Goal: Task Accomplishment & Management: Complete application form

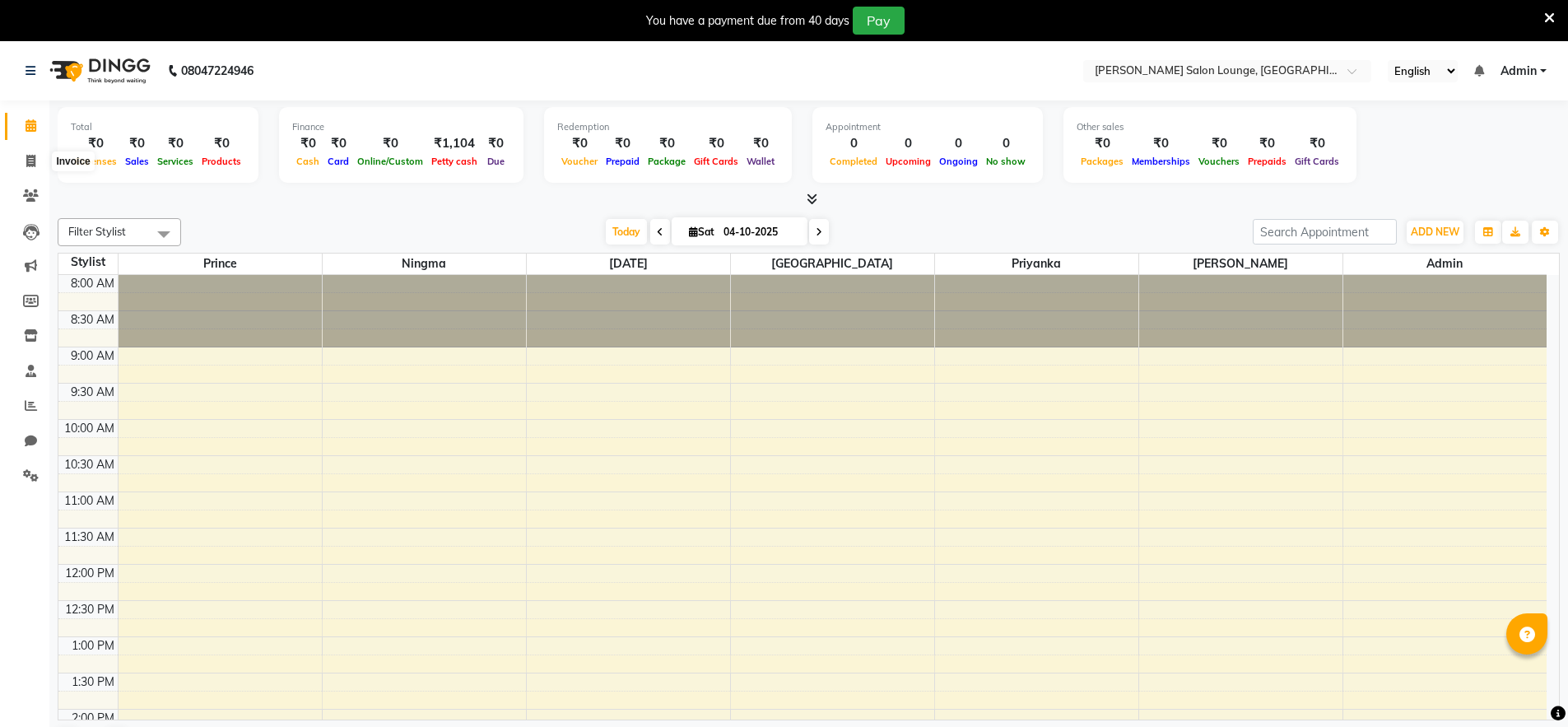
click at [38, 161] on span at bounding box center [31, 161] width 29 height 19
select select "service"
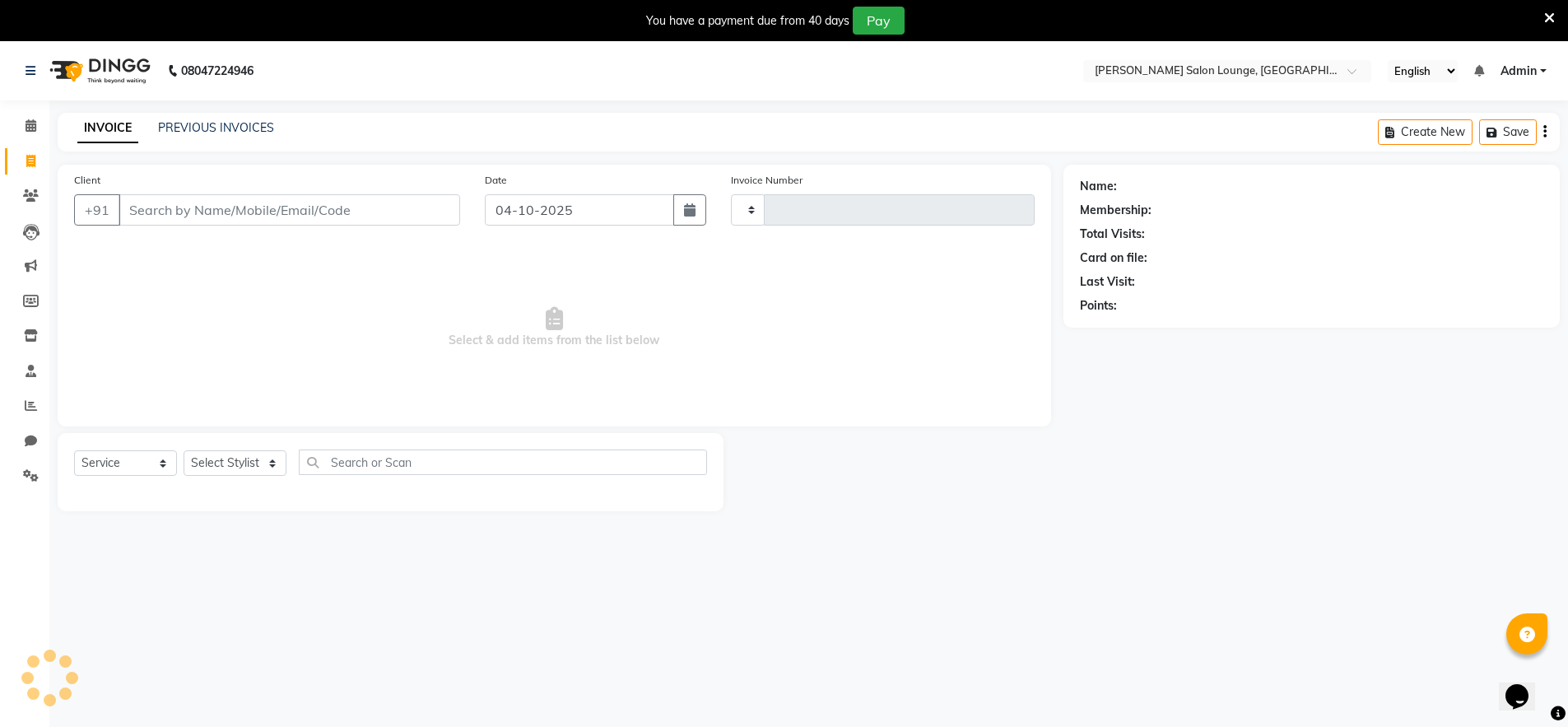
type input "0512"
select select "8909"
click at [172, 203] on input "Client" at bounding box center [289, 210] width 342 height 31
type input "8298387166"
click at [437, 192] on div "Client [PHONE_NUMBER] Add Client" at bounding box center [267, 205] width 411 height 67
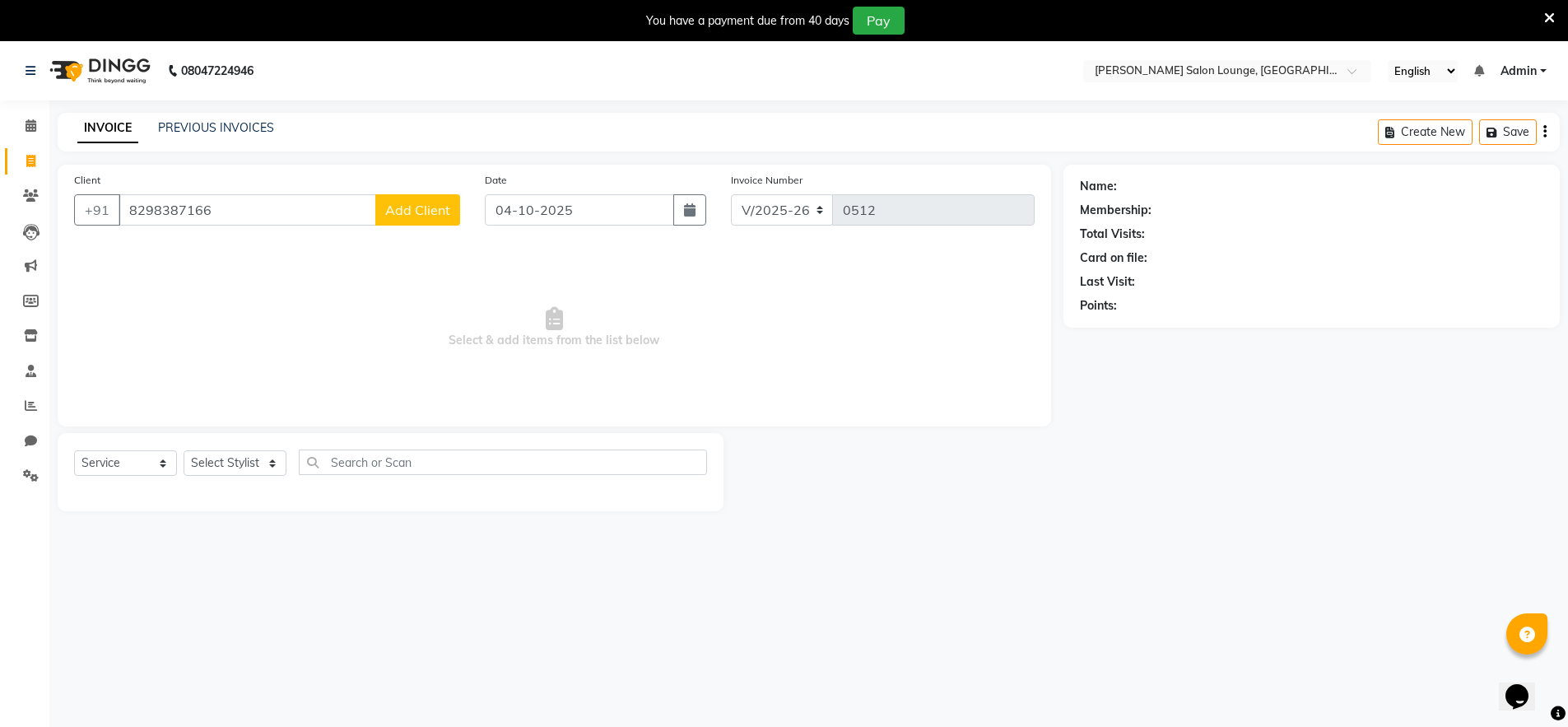
click at [427, 210] on span "Add Client" at bounding box center [417, 210] width 65 height 17
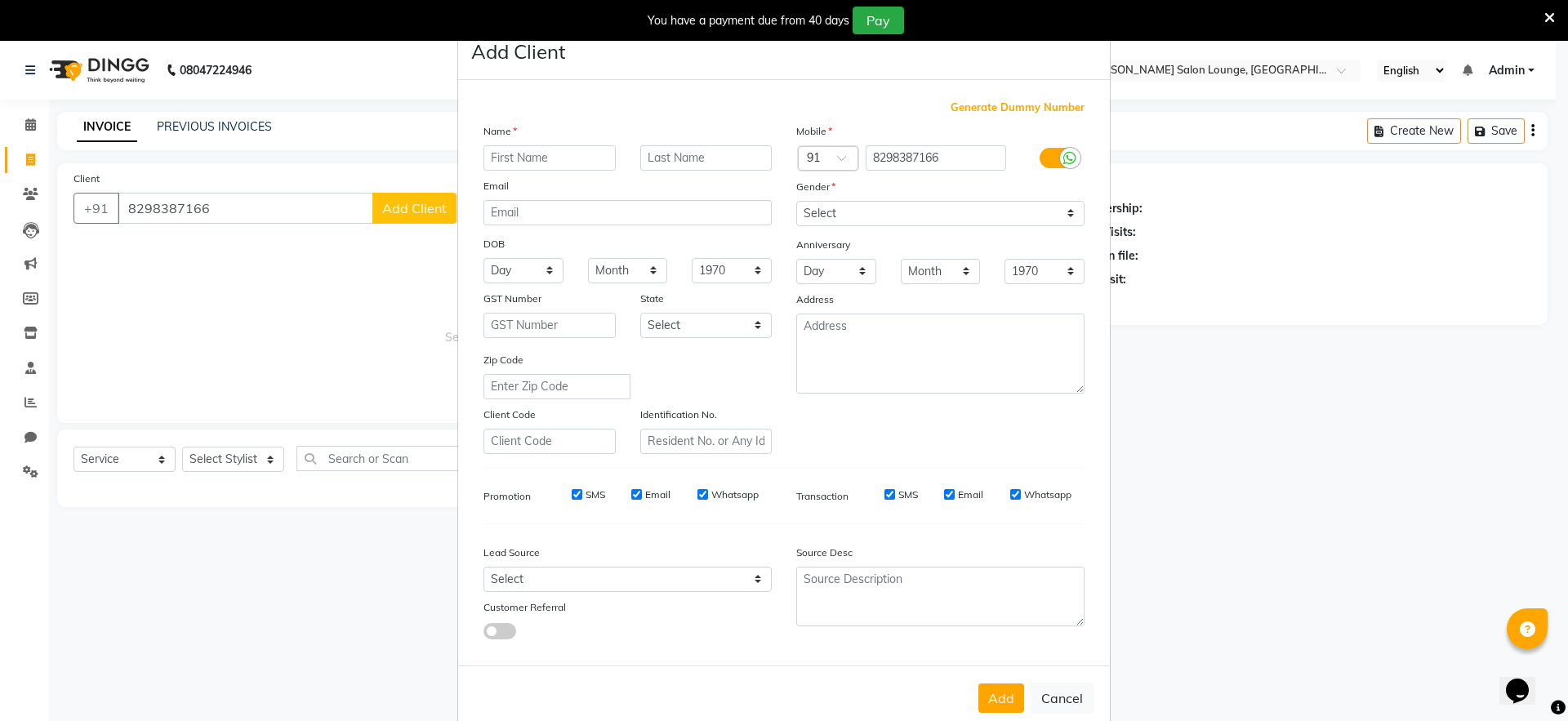
click at [537, 159] on input "text" at bounding box center [549, 158] width 132 height 25
type input "[PERSON_NAME]"
click at [871, 208] on select "Select [DEMOGRAPHIC_DATA] [DEMOGRAPHIC_DATA] Other Prefer Not To Say" at bounding box center [941, 214] width 288 height 25
select select "[DEMOGRAPHIC_DATA]"
click at [797, 201] on select "Select [DEMOGRAPHIC_DATA] [DEMOGRAPHIC_DATA] Other Prefer Not To Say" at bounding box center [941, 214] width 288 height 25
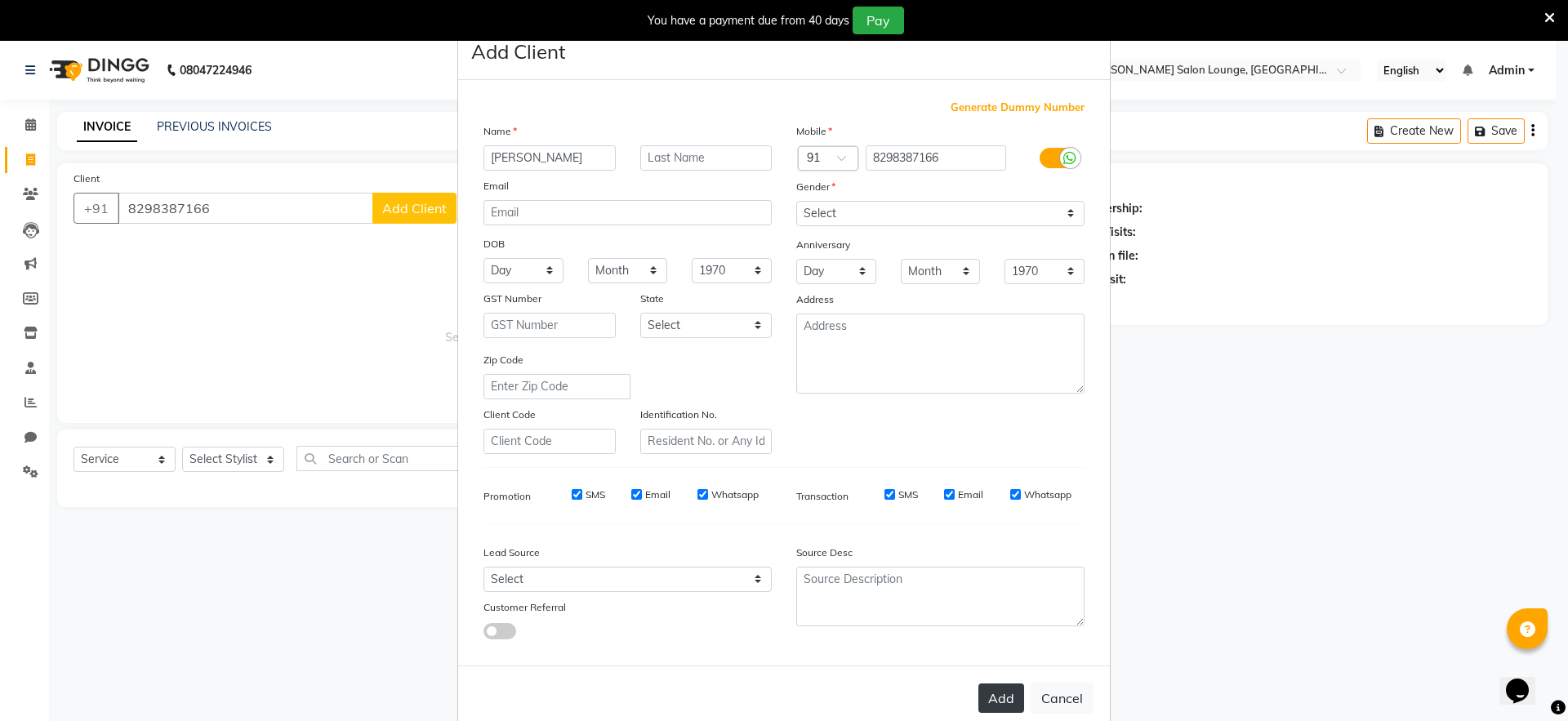
click at [995, 699] on button "Add" at bounding box center [1001, 698] width 45 height 29
select select
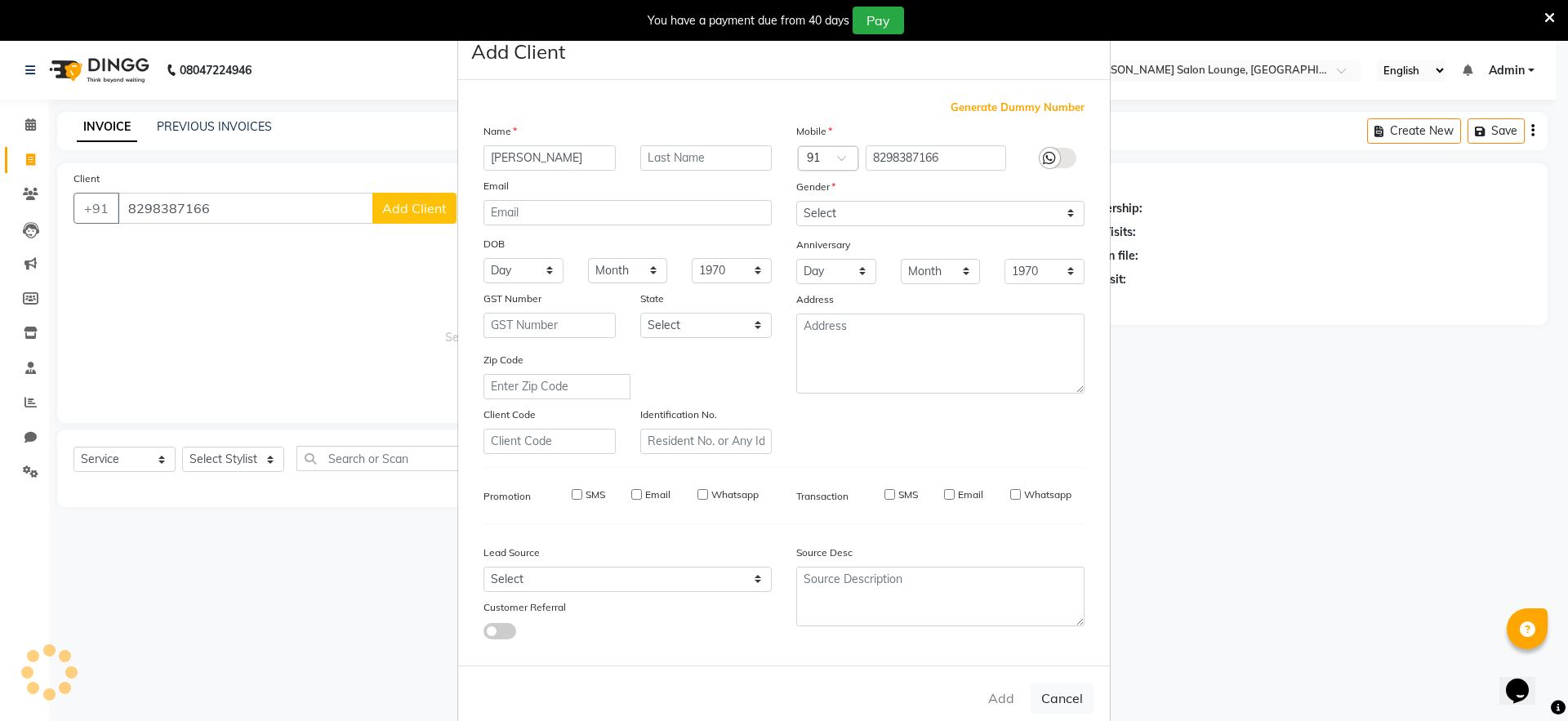
select select
checkbox input "false"
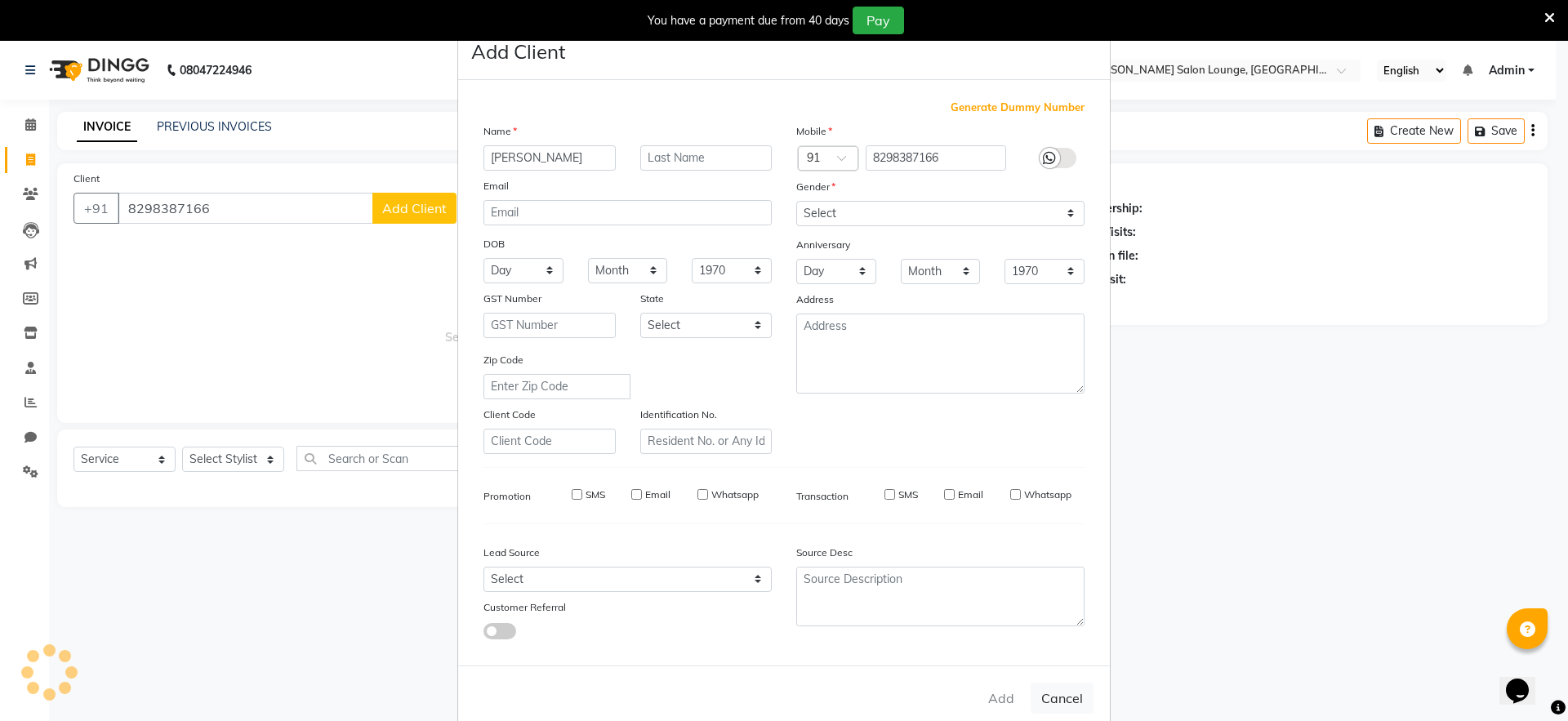
checkbox input "false"
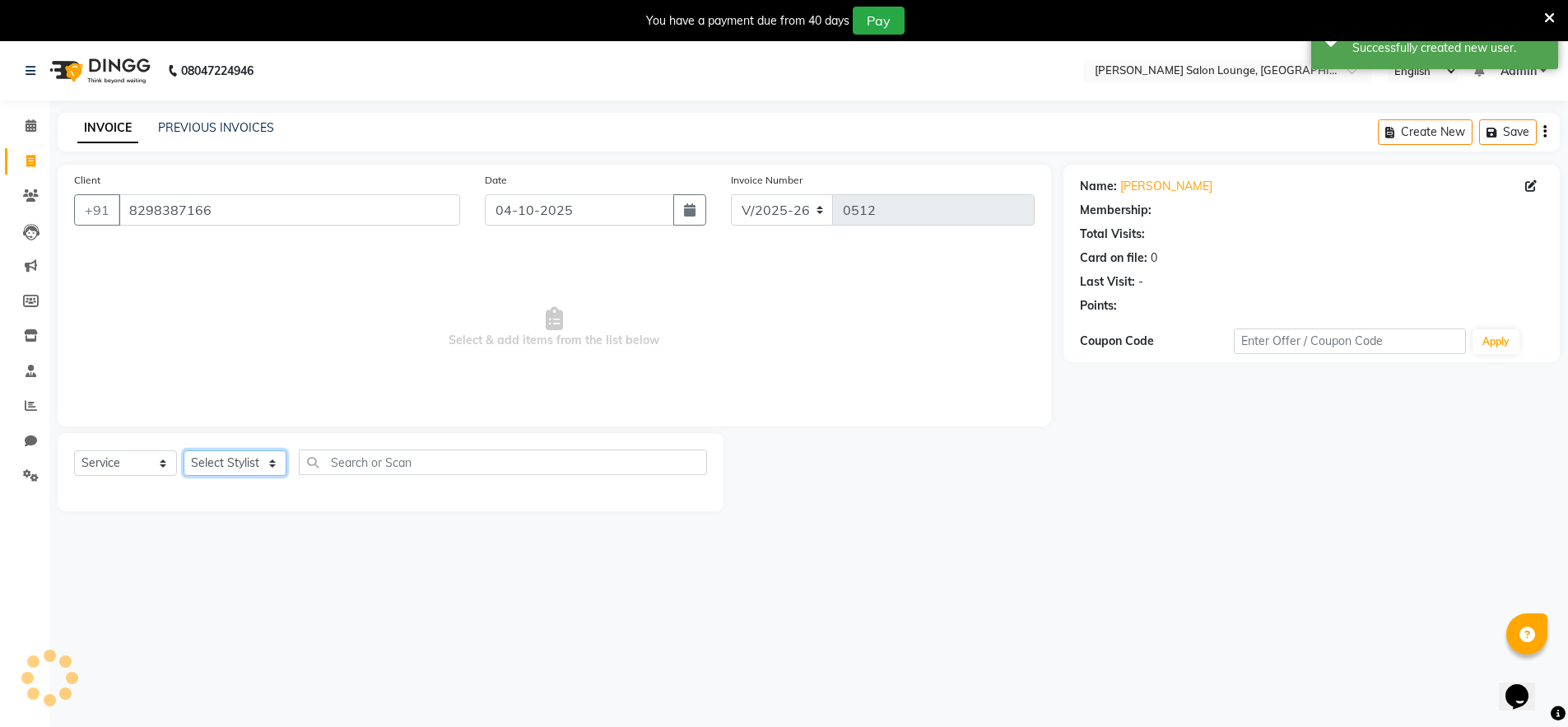
click at [272, 467] on select "Select Stylist [PERSON_NAME] Admin Ningma [PERSON_NAME] [PERSON_NAME][DATE]" at bounding box center [235, 463] width 103 height 25
select select "91731"
click at [183, 450] on select "Select Stylist [PERSON_NAME] Admin Ningma [PERSON_NAME] [PERSON_NAME][DATE]" at bounding box center [235, 463] width 103 height 25
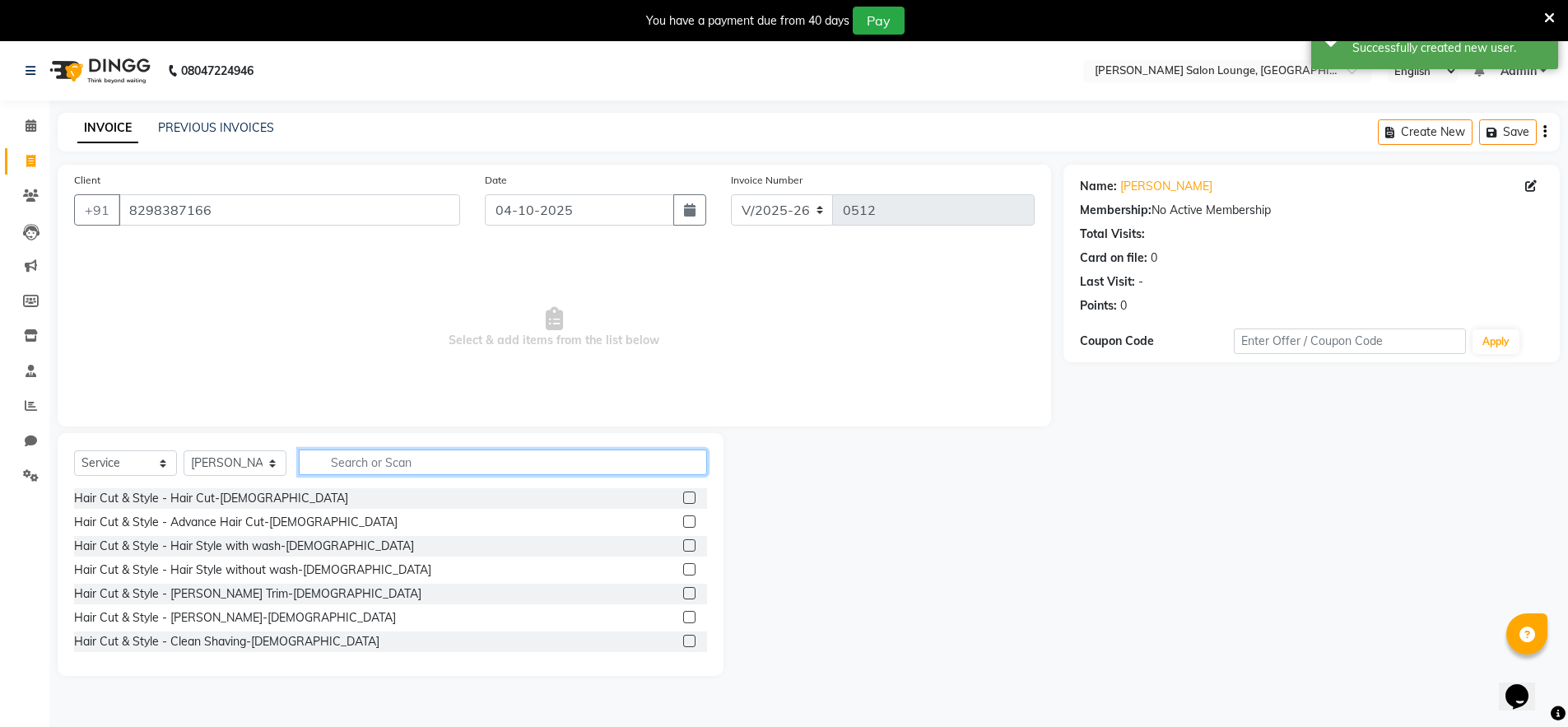
click at [647, 457] on input "text" at bounding box center [503, 462] width 408 height 25
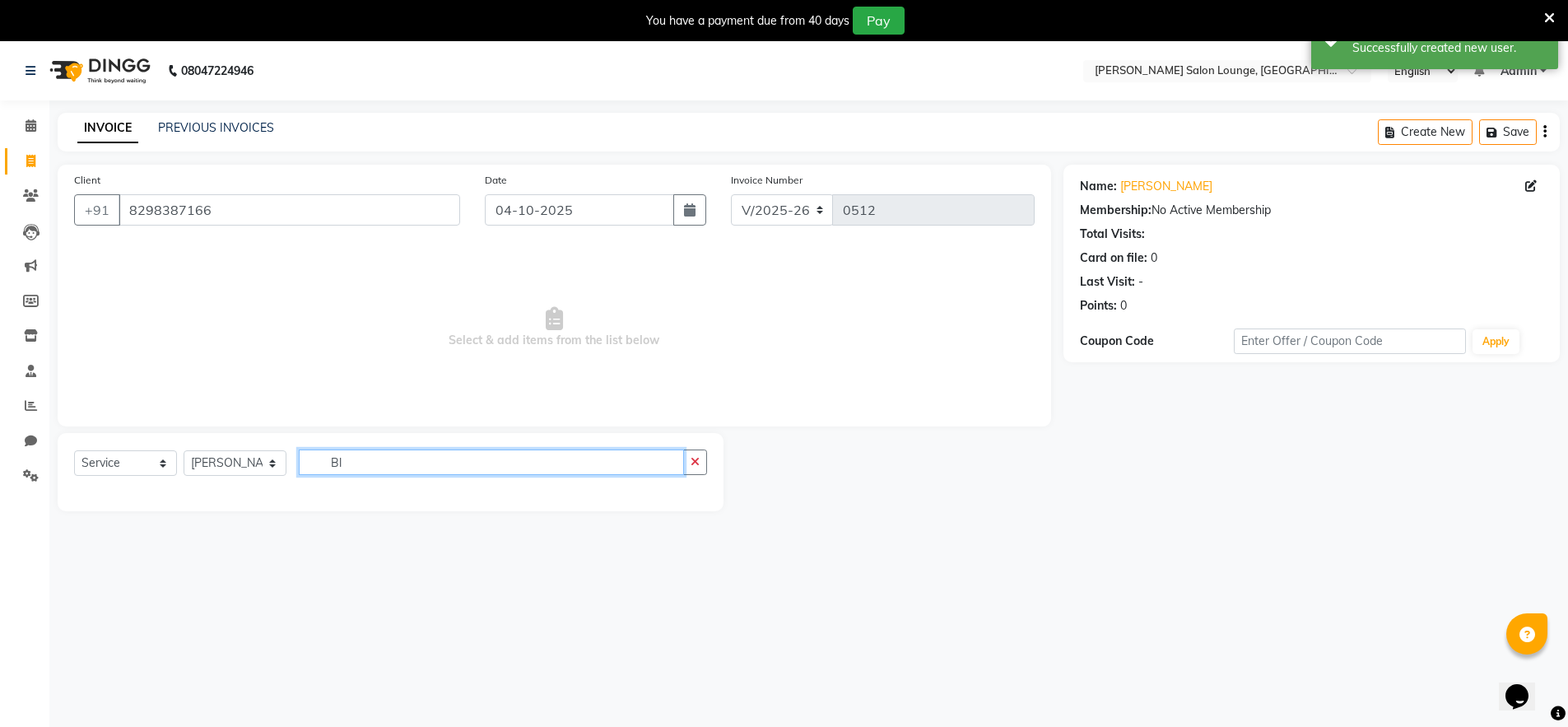
type input "B"
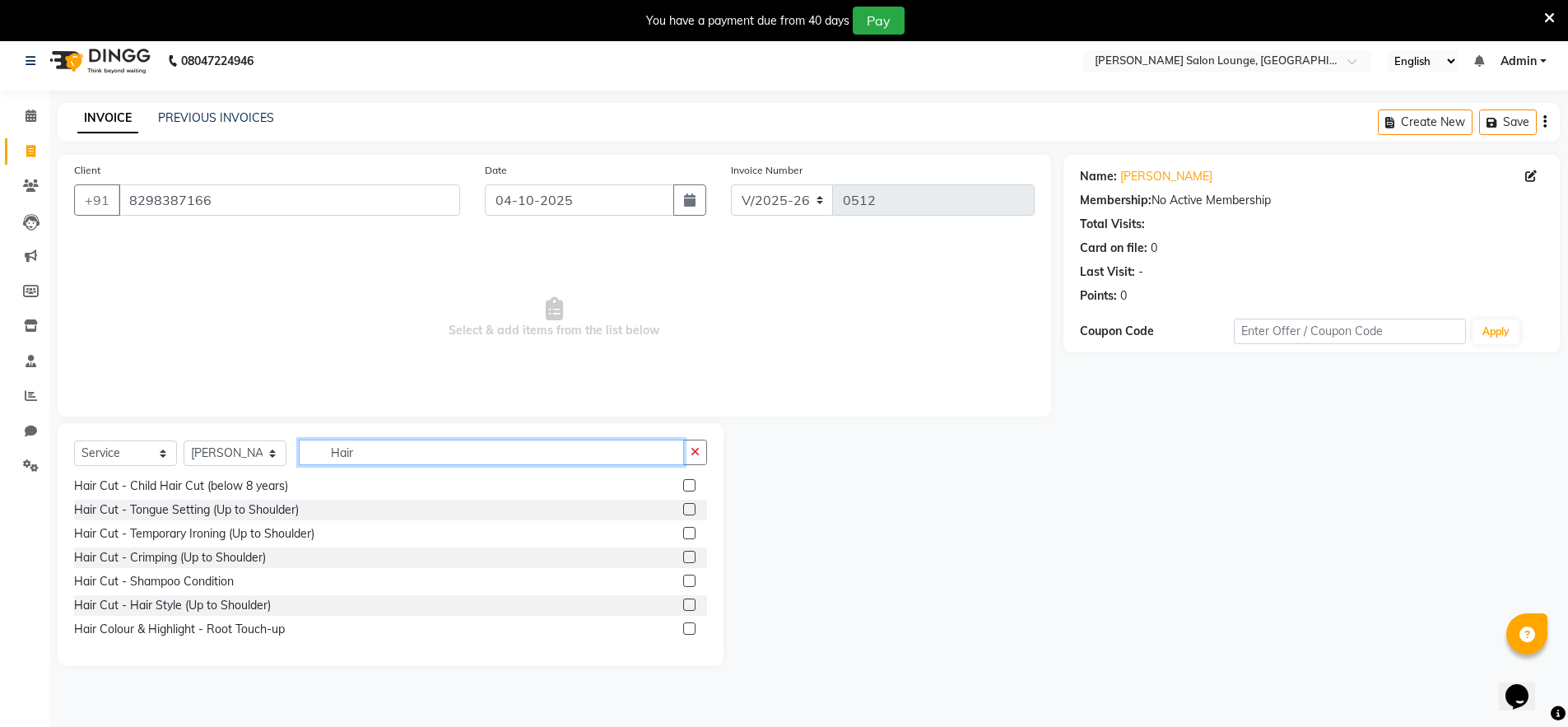
scroll to position [21, 0]
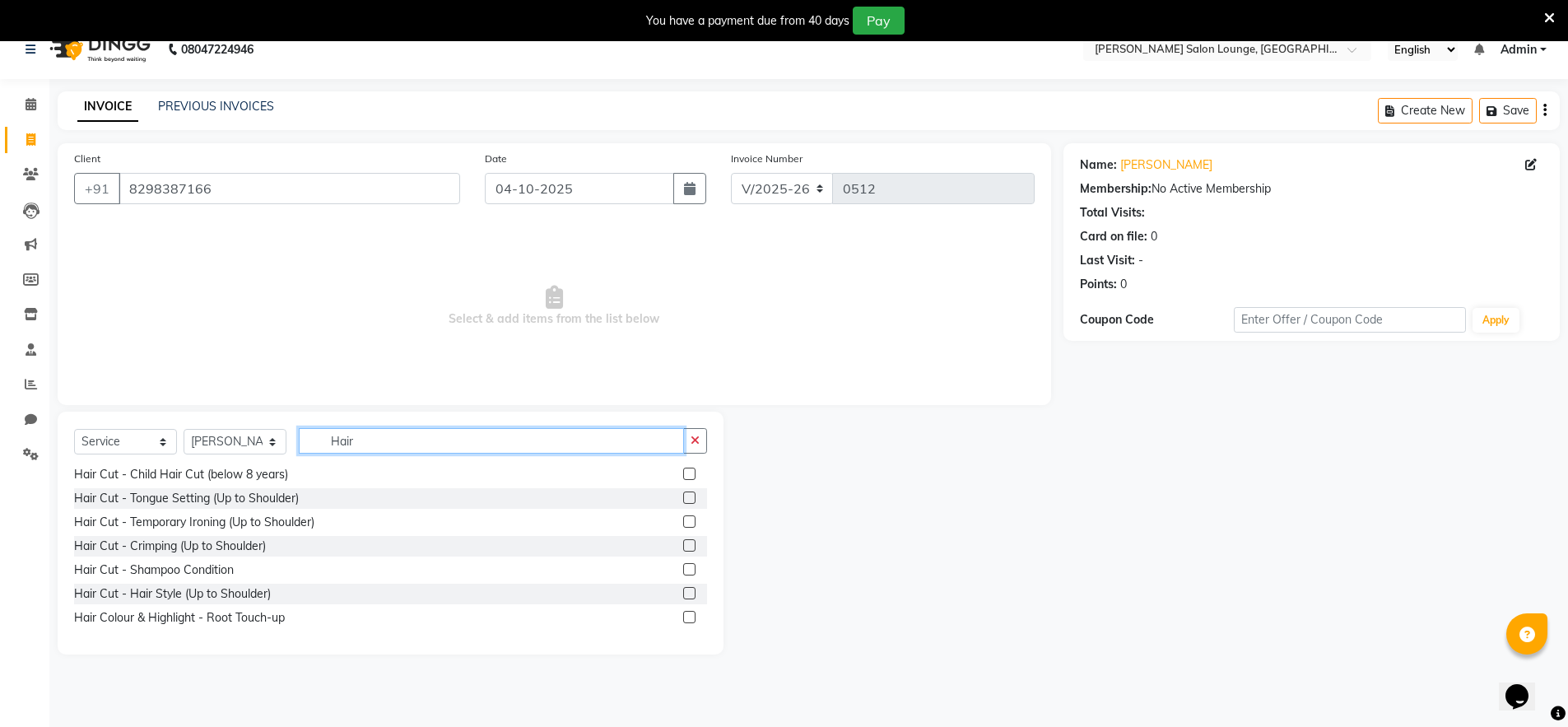
type input "Hair"
click at [683, 499] on label at bounding box center [689, 497] width 13 height 13
click at [683, 499] on input "checkbox" at bounding box center [688, 498] width 11 height 11
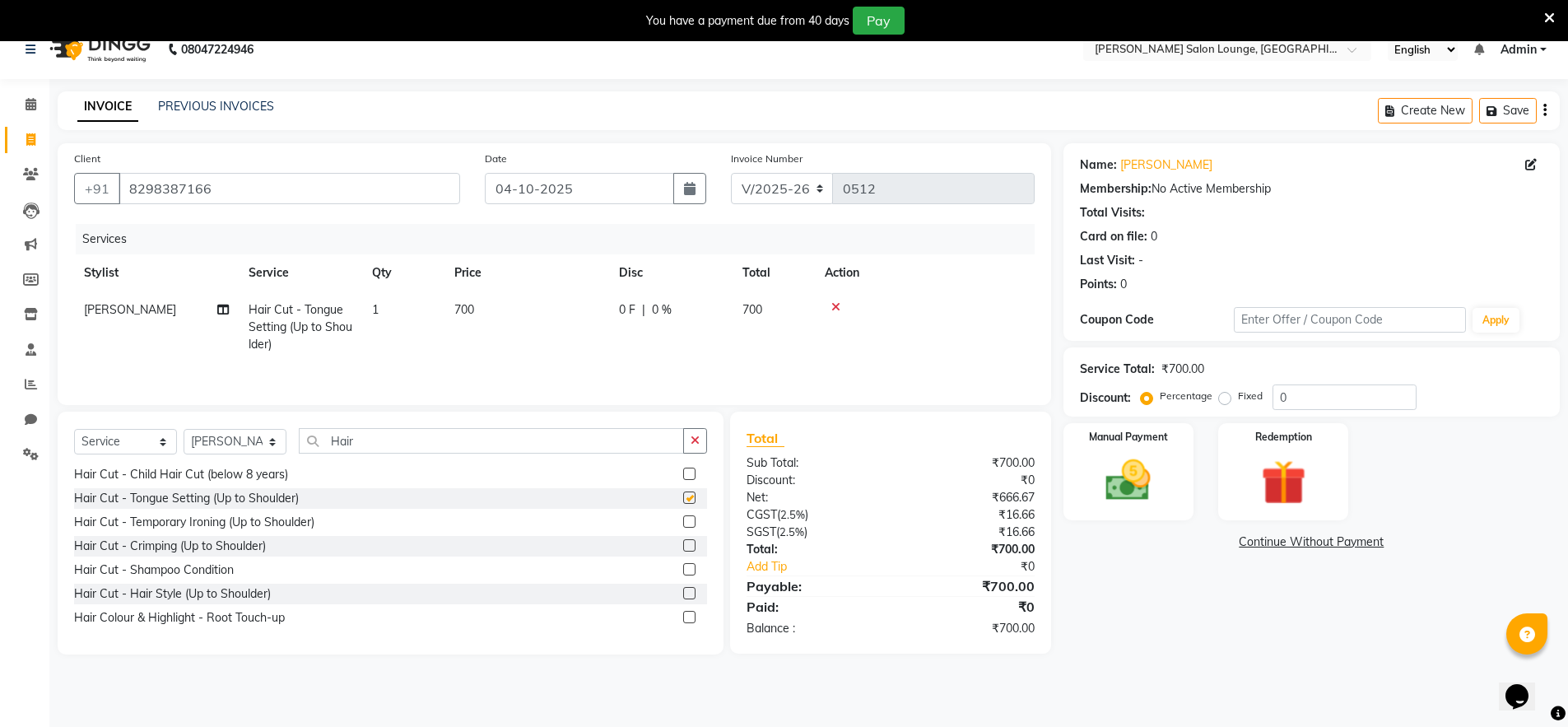
checkbox input "false"
click at [683, 570] on label at bounding box center [689, 569] width 13 height 13
click at [683, 570] on input "checkbox" at bounding box center [688, 569] width 11 height 11
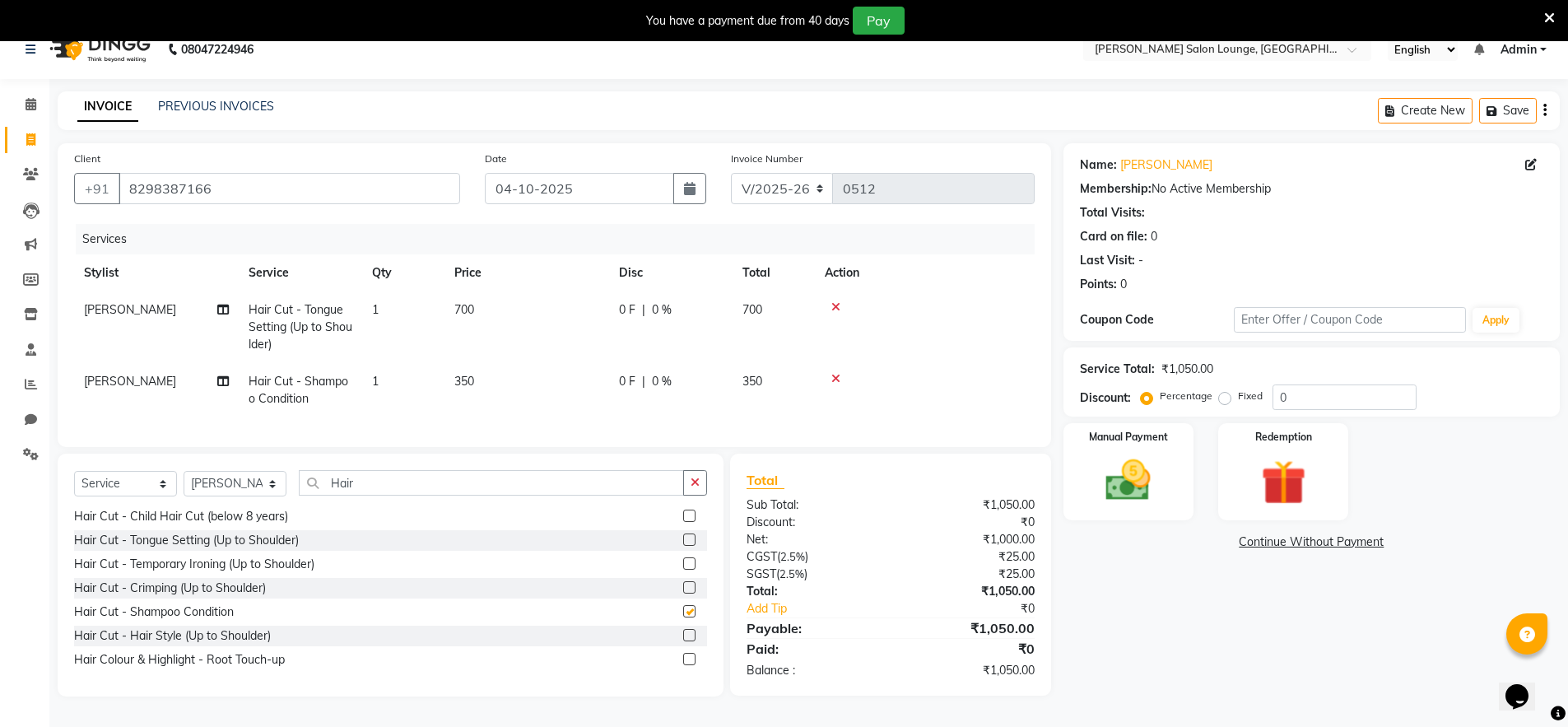
checkbox input "false"
click at [374, 494] on input "Hair" at bounding box center [491, 482] width 385 height 25
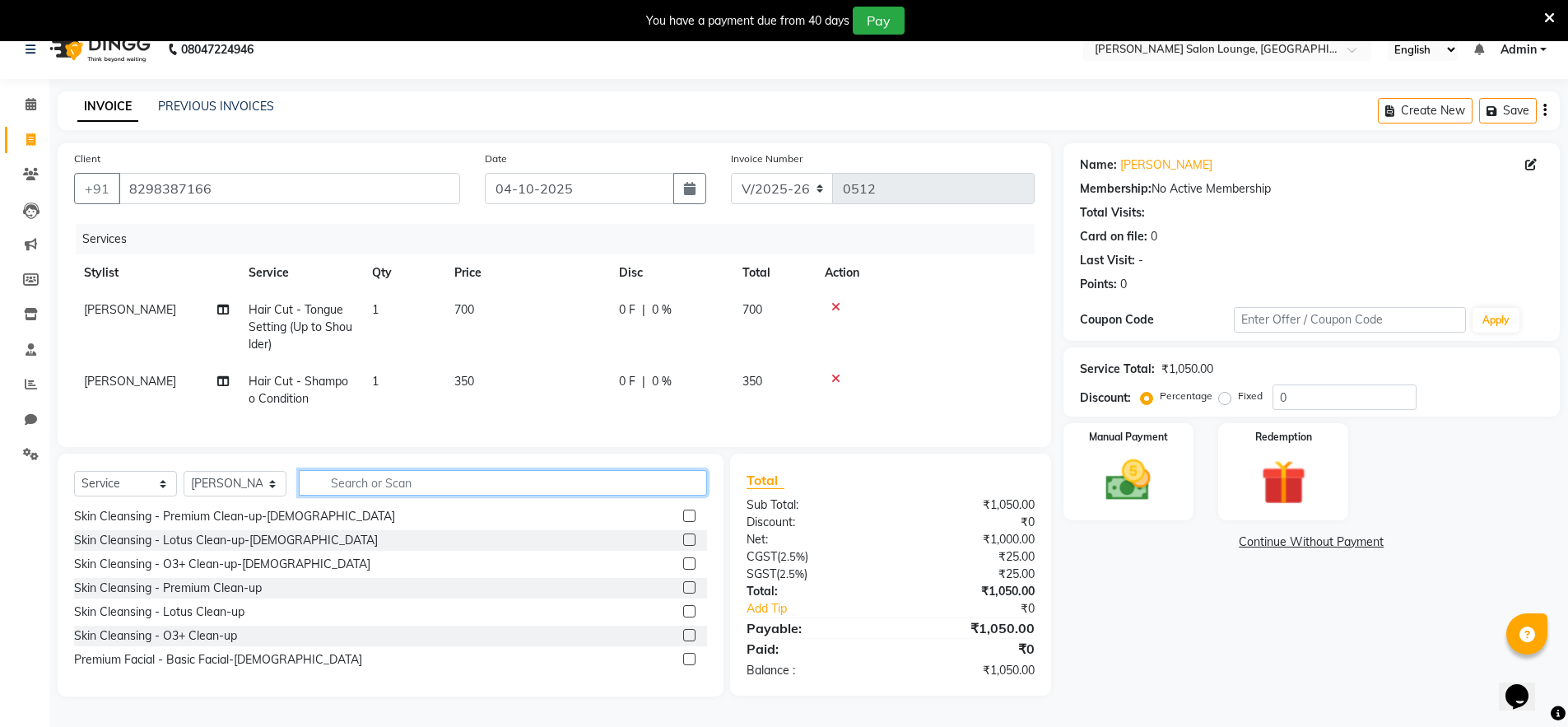
scroll to position [24, 0]
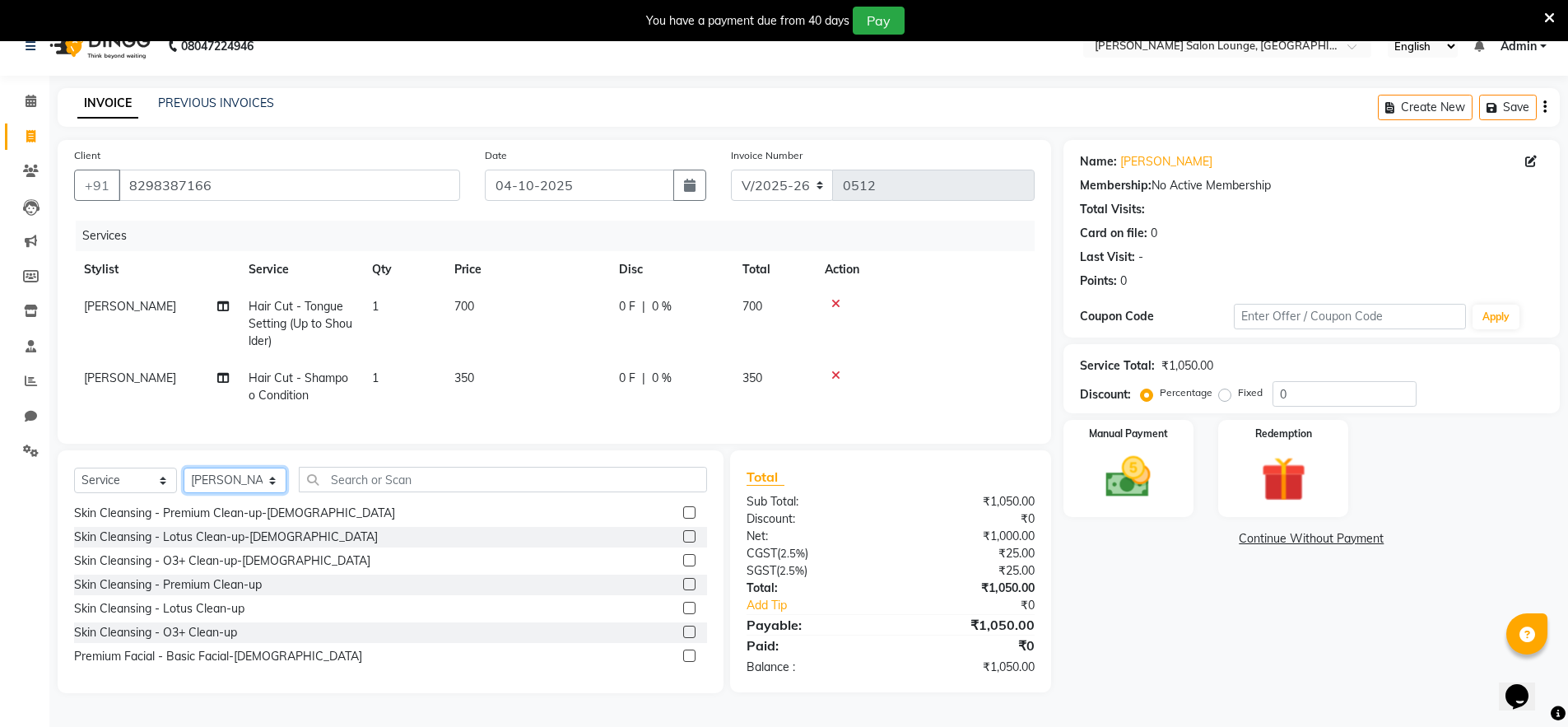
click at [271, 488] on select "Select Stylist [PERSON_NAME] Admin Ningma [PERSON_NAME] [PERSON_NAME][DATE]" at bounding box center [235, 480] width 103 height 25
select select "89952"
click at [183, 479] on select "Select Stylist [PERSON_NAME] Admin Ningma [PERSON_NAME] [PERSON_NAME][DATE]" at bounding box center [235, 480] width 103 height 25
click at [586, 492] on input "text" at bounding box center [503, 479] width 408 height 25
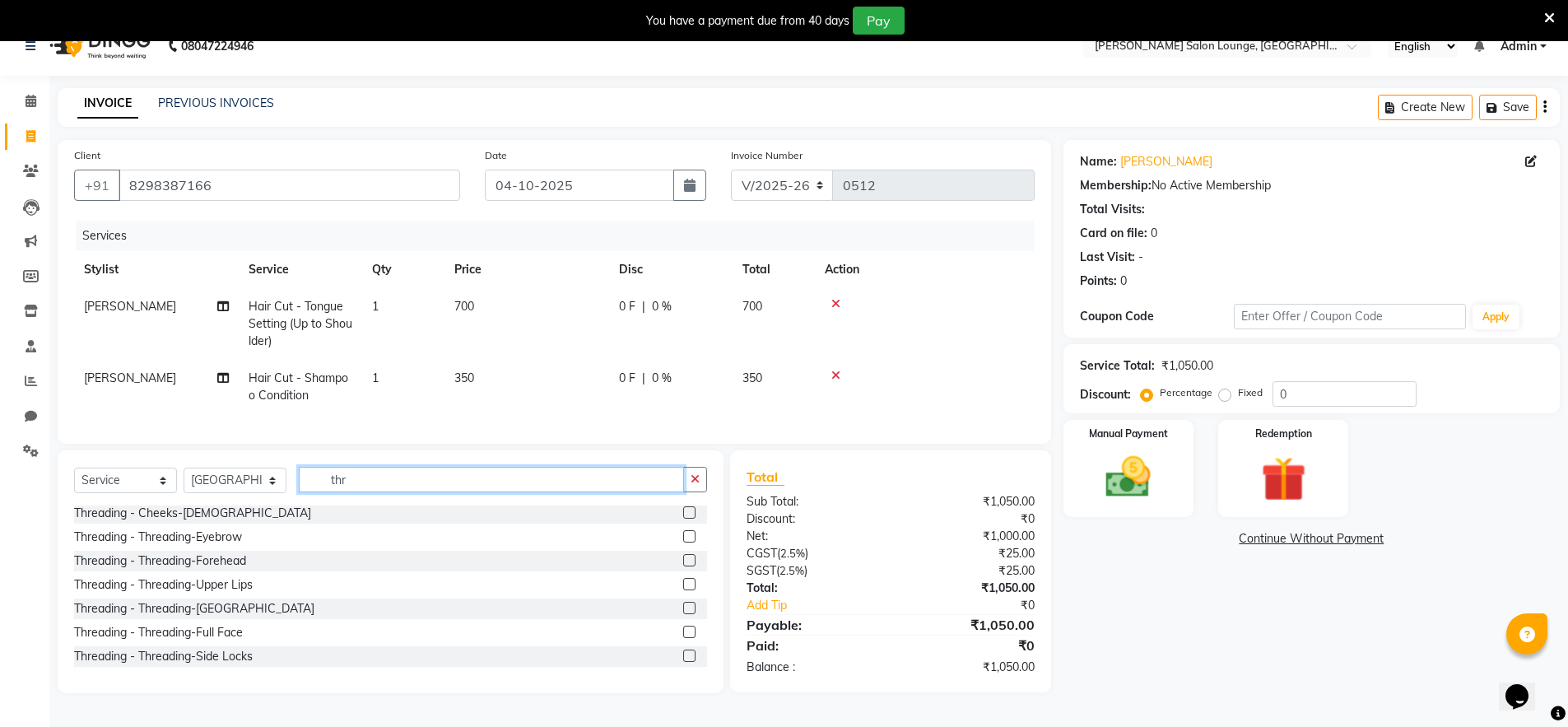
scroll to position [51, 0]
type input "thre"
click at [683, 543] on label at bounding box center [689, 536] width 13 height 13
click at [683, 543] on input "checkbox" at bounding box center [688, 537] width 11 height 11
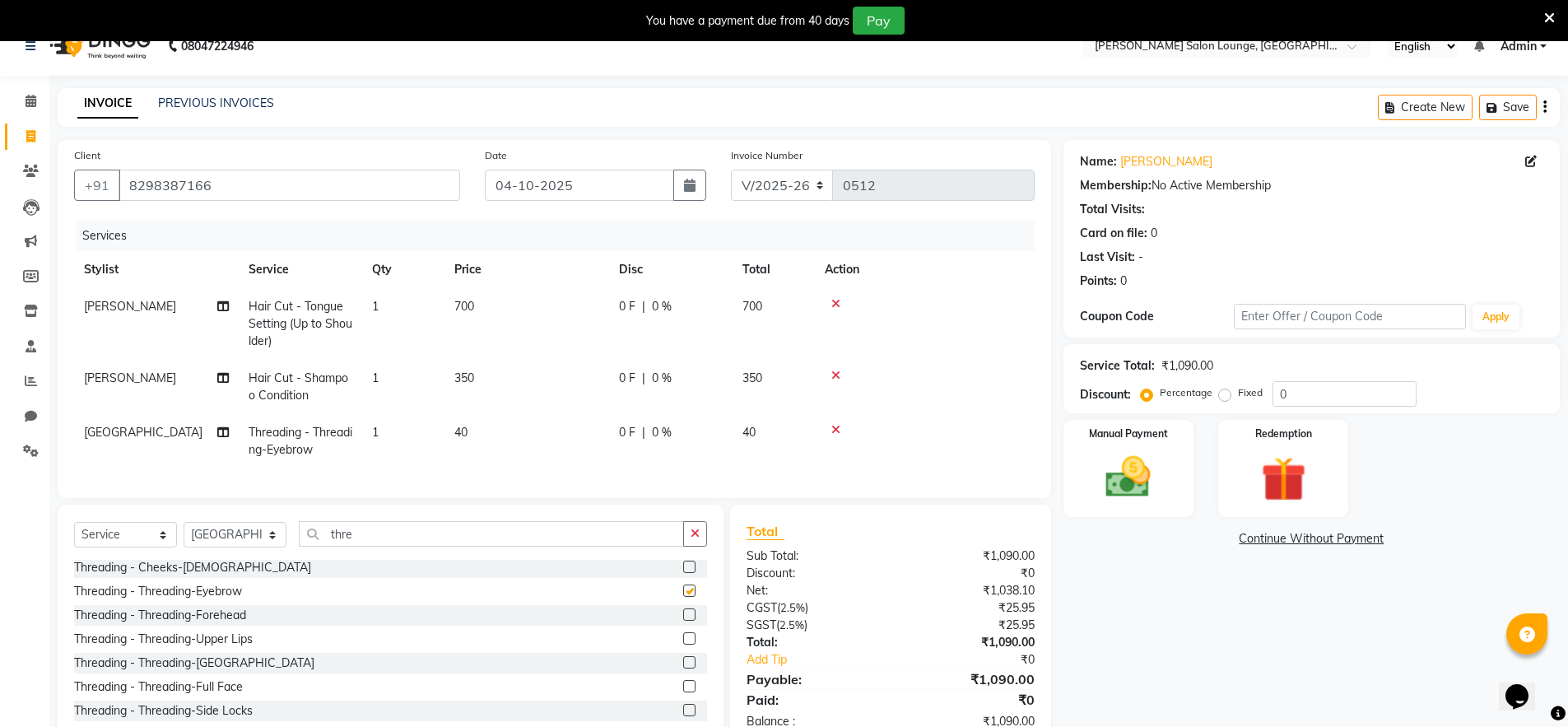
checkbox input "false"
click at [683, 621] on label at bounding box center [689, 614] width 13 height 13
click at [683, 621] on input "checkbox" at bounding box center [688, 615] width 11 height 11
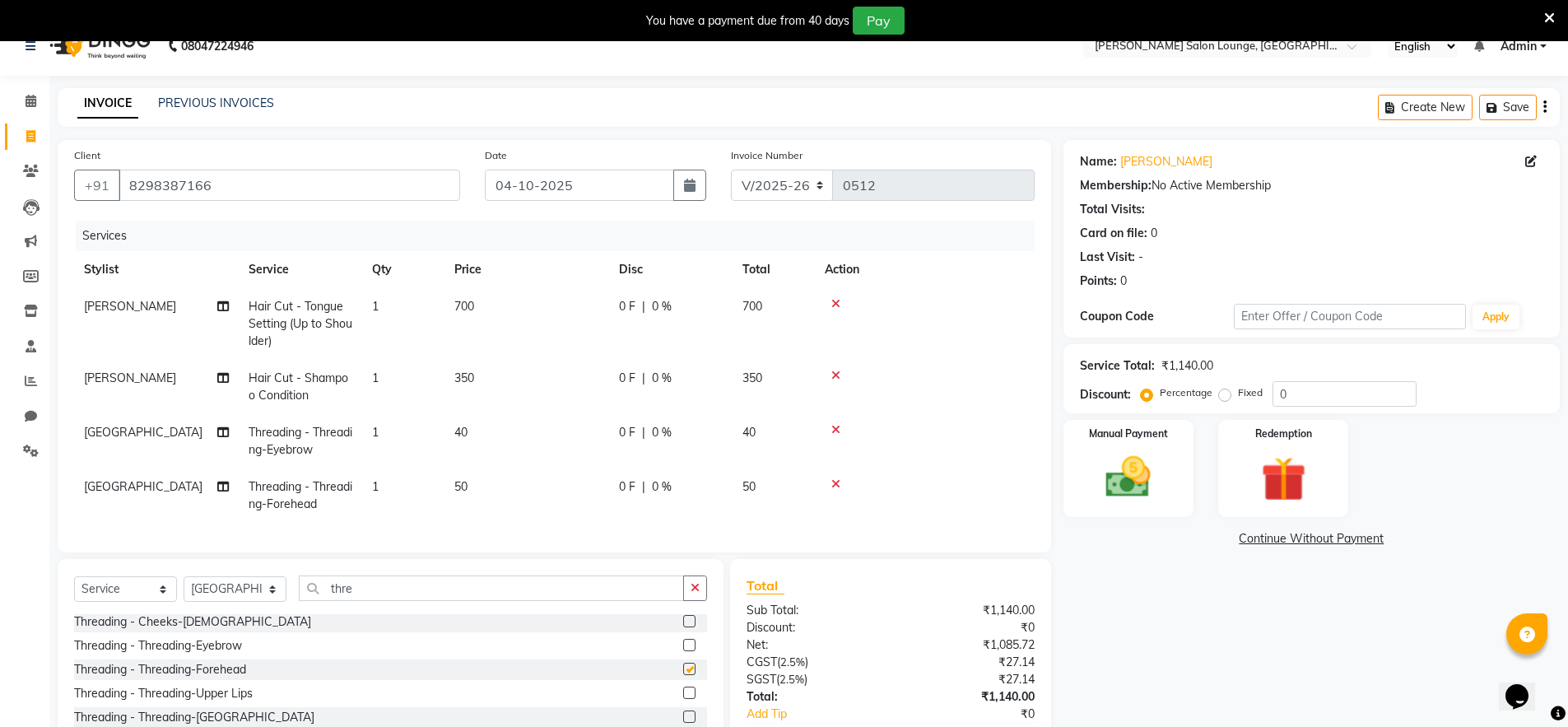
checkbox input "false"
click at [683, 699] on label at bounding box center [689, 693] width 13 height 13
click at [683, 699] on input "checkbox" at bounding box center [688, 693] width 11 height 11
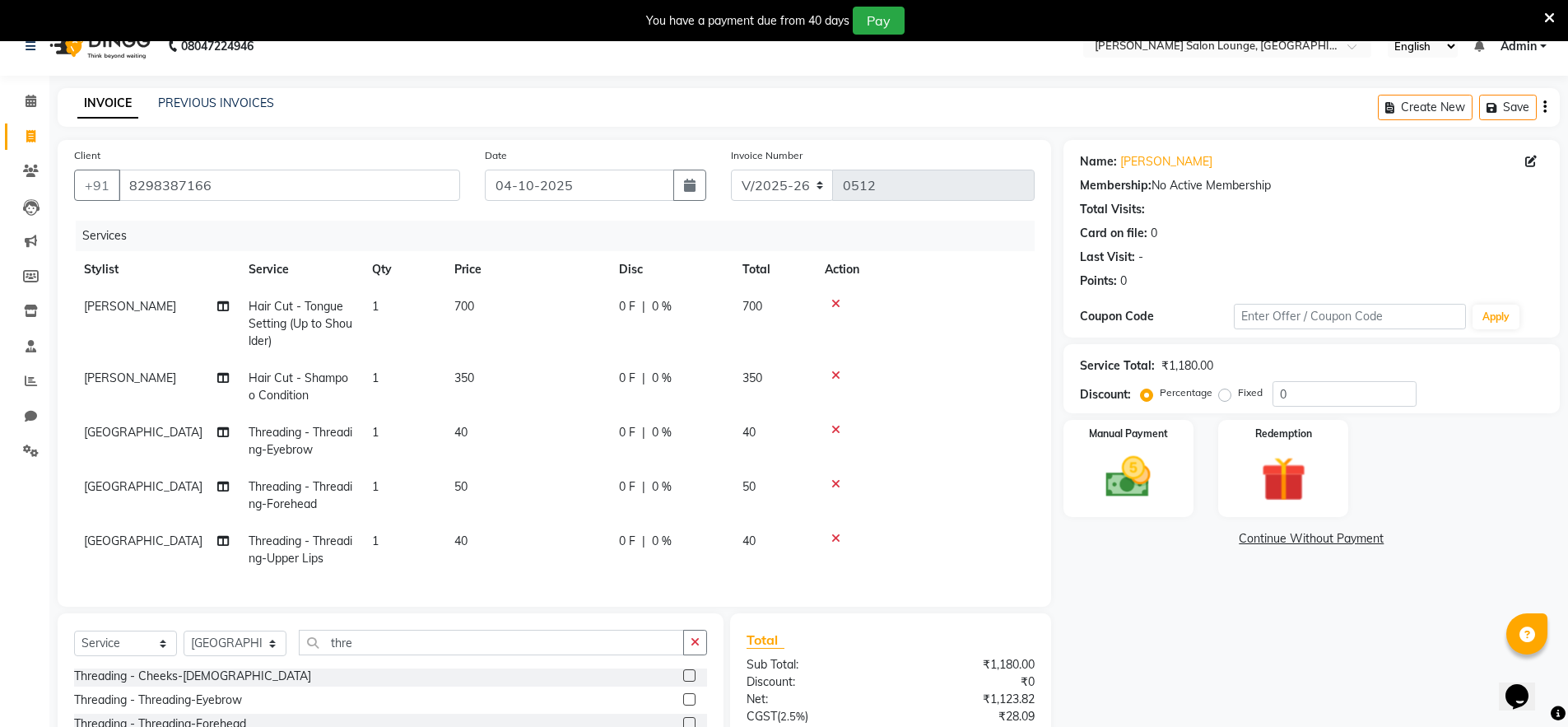
checkbox input "false"
click at [463, 310] on span "700" at bounding box center [464, 306] width 19 height 15
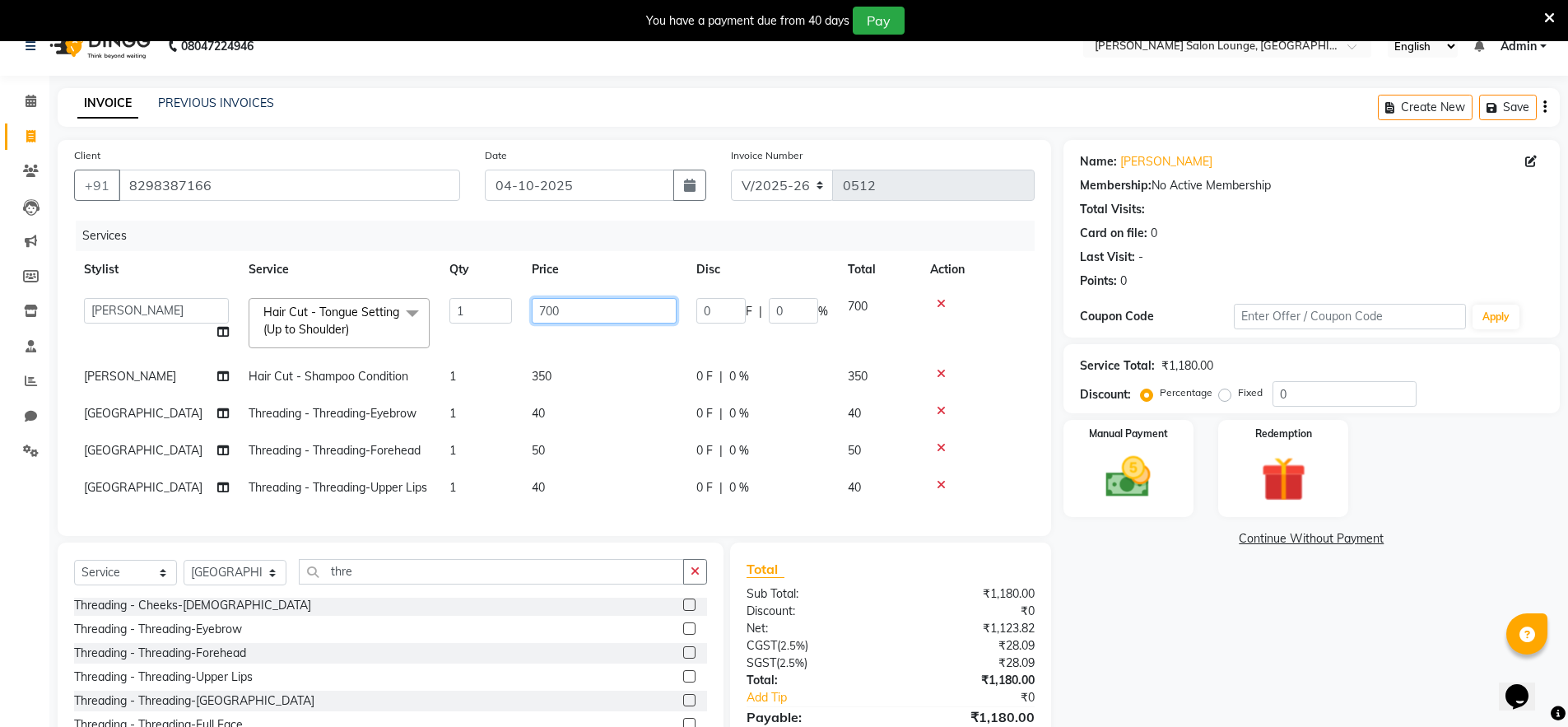
click at [545, 312] on input "700" at bounding box center [604, 311] width 145 height 25
type input "500"
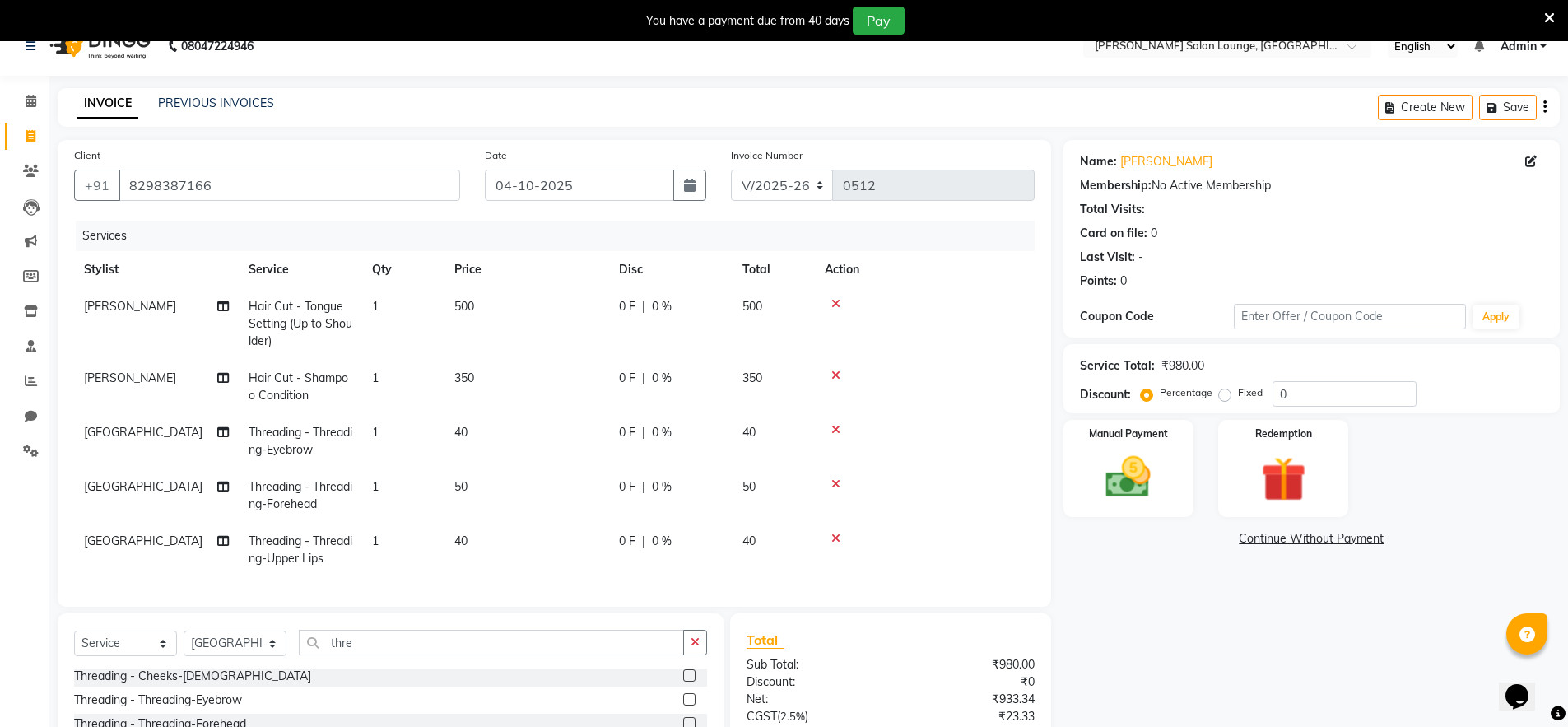
click at [669, 492] on tbody "[PERSON_NAME] Hair Cut - Tongue Setting (Up to Shoulder) 1 500 0 F | 0 % 500 [P…" at bounding box center [555, 433] width 961 height 289
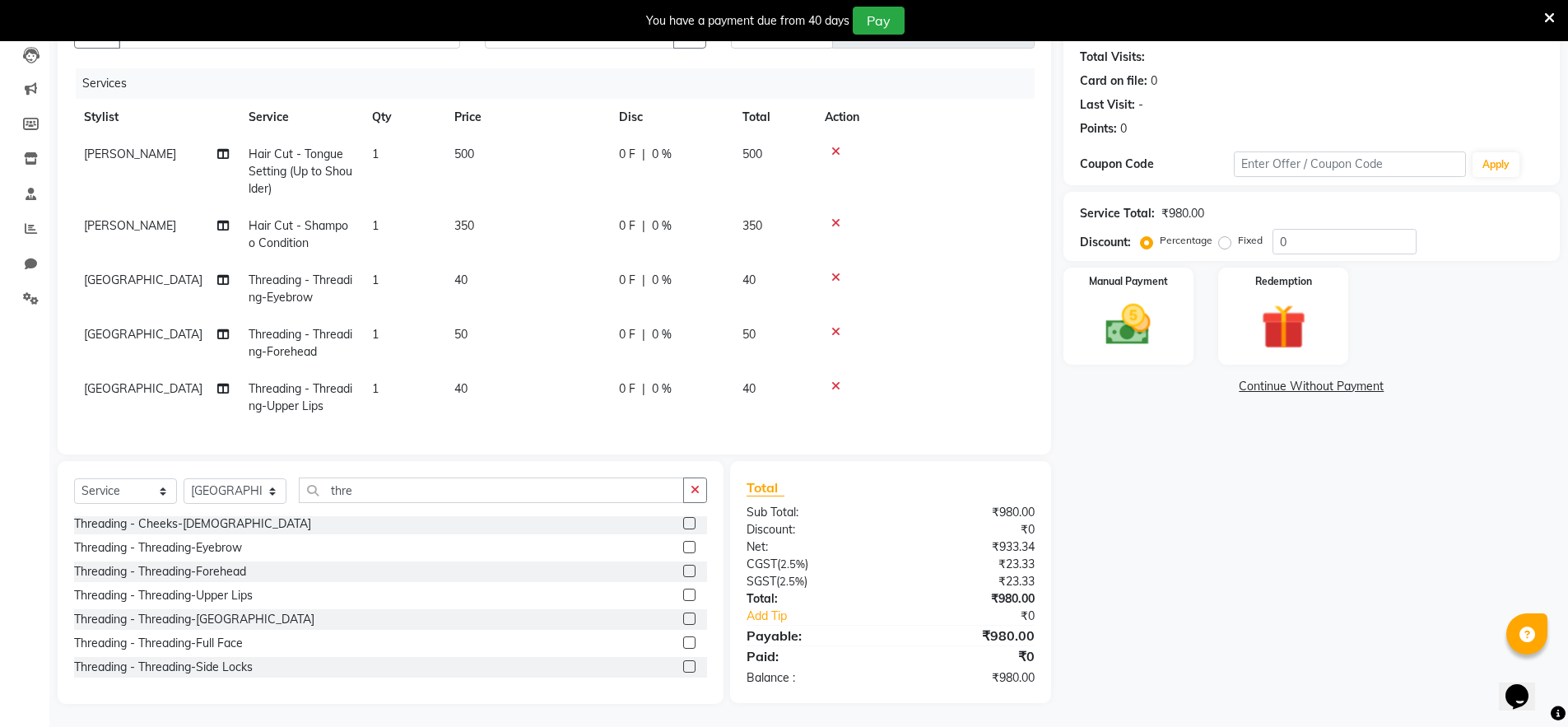
scroll to position [191, 0]
click at [252, 491] on select "Select Stylist [PERSON_NAME] Admin Ningma [PERSON_NAME] [PERSON_NAME][DATE]" at bounding box center [235, 489] width 103 height 25
select select "89950"
click at [183, 477] on select "Select Stylist [PERSON_NAME] Admin Ningma [PERSON_NAME] [PERSON_NAME][DATE]" at bounding box center [235, 489] width 103 height 25
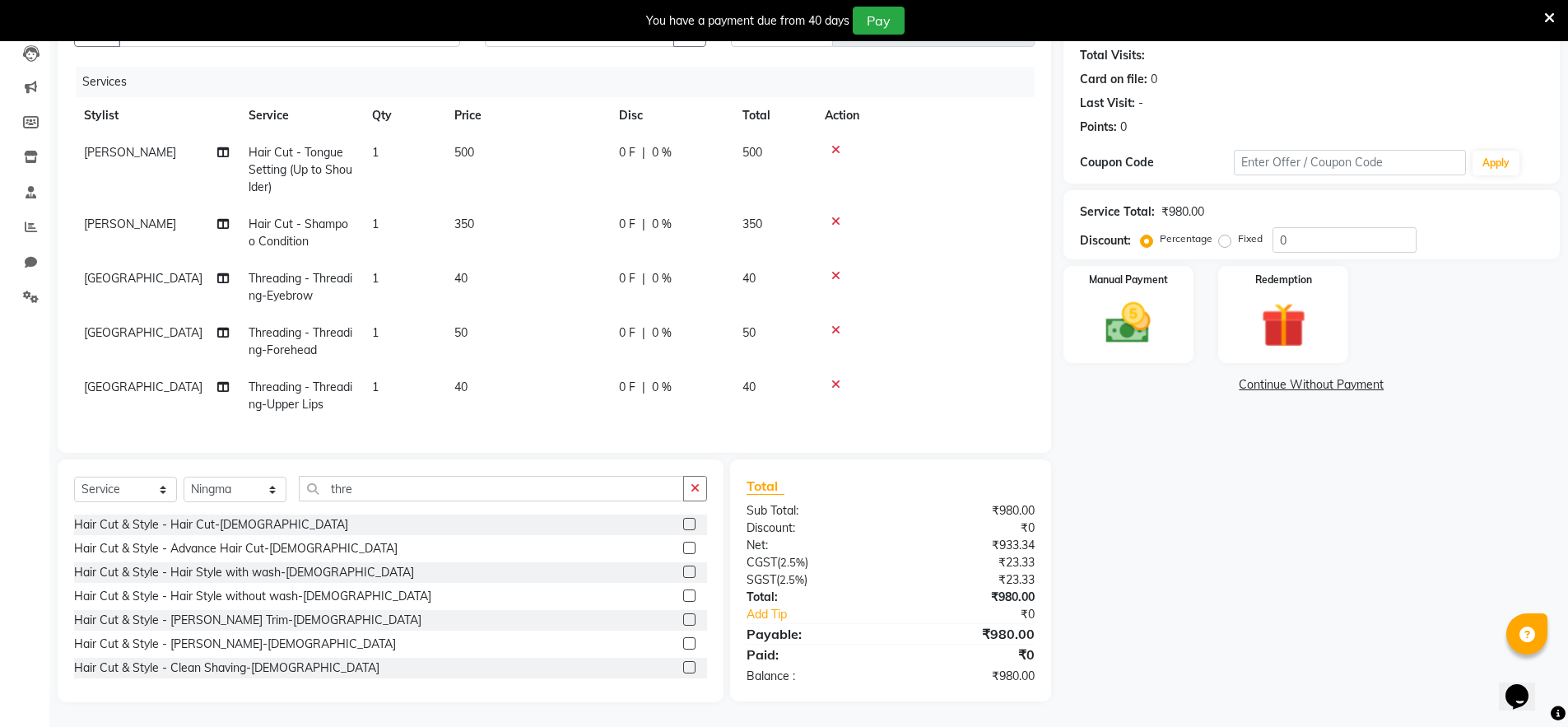
click at [683, 642] on label at bounding box center [689, 643] width 13 height 13
click at [683, 642] on input "checkbox" at bounding box center [688, 644] width 11 height 11
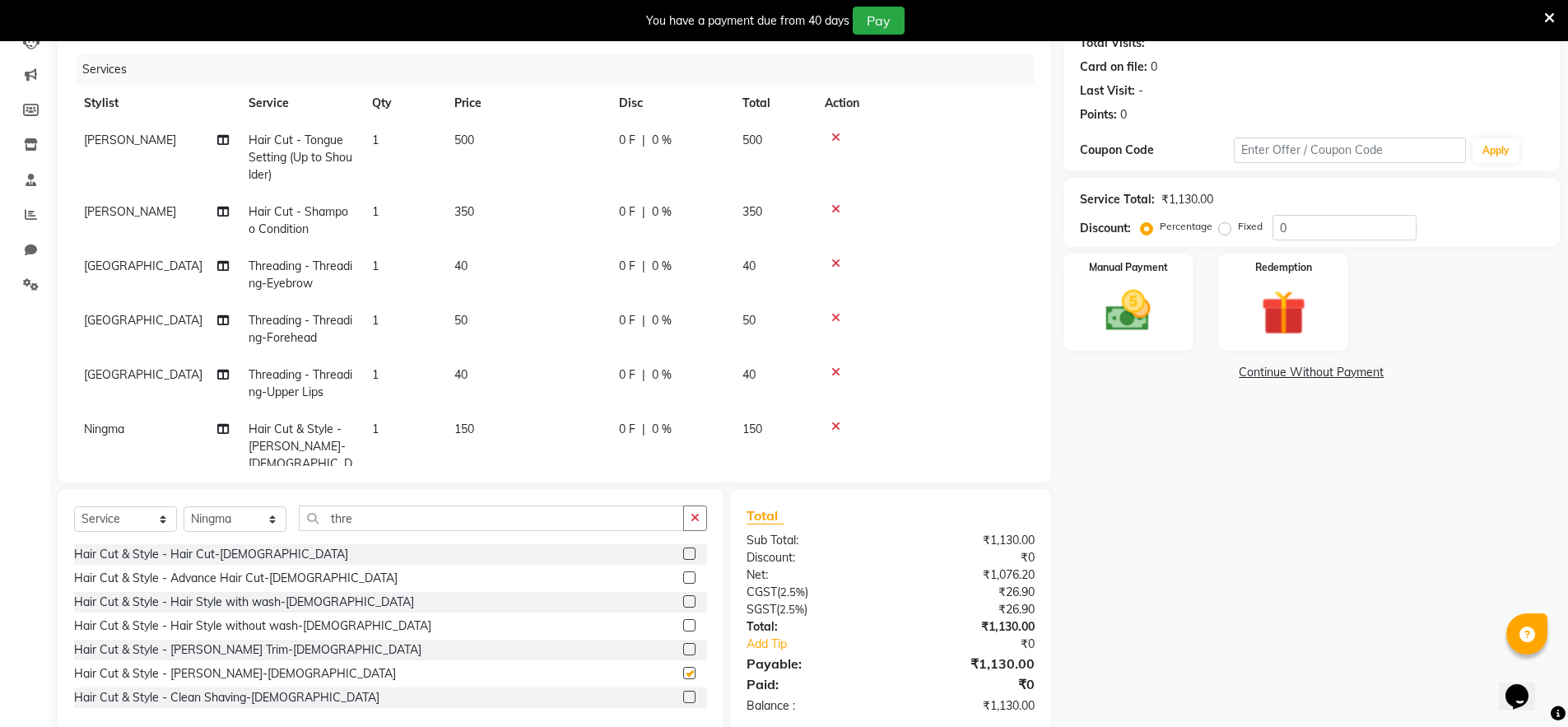
checkbox input "false"
click at [1277, 225] on input "0" at bounding box center [1345, 227] width 144 height 25
type input "30"
click at [1175, 502] on div "Name: [PERSON_NAME] Membership: No Active Membership Total Visits: Card on file…" at bounding box center [1318, 353] width 509 height 758
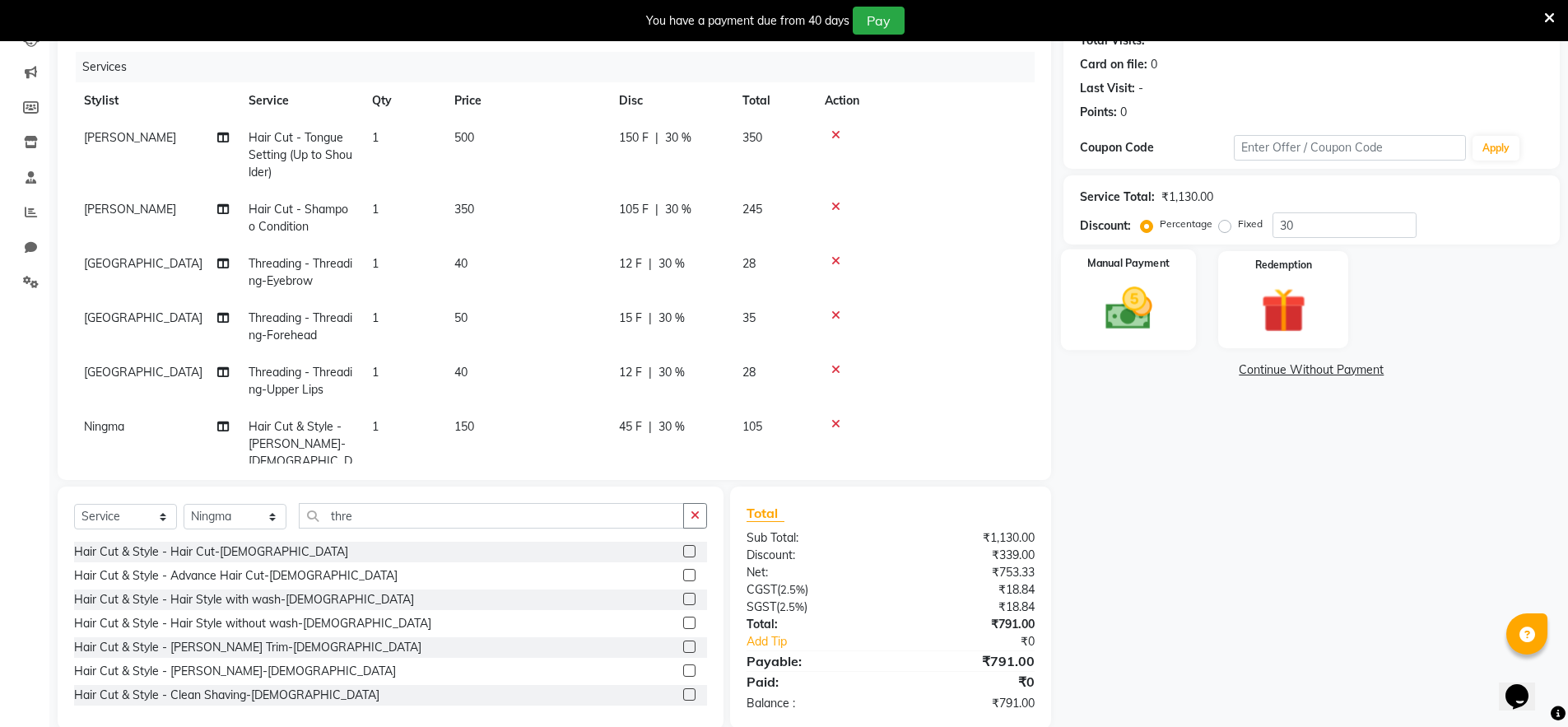
click at [1135, 306] on img at bounding box center [1128, 308] width 76 height 54
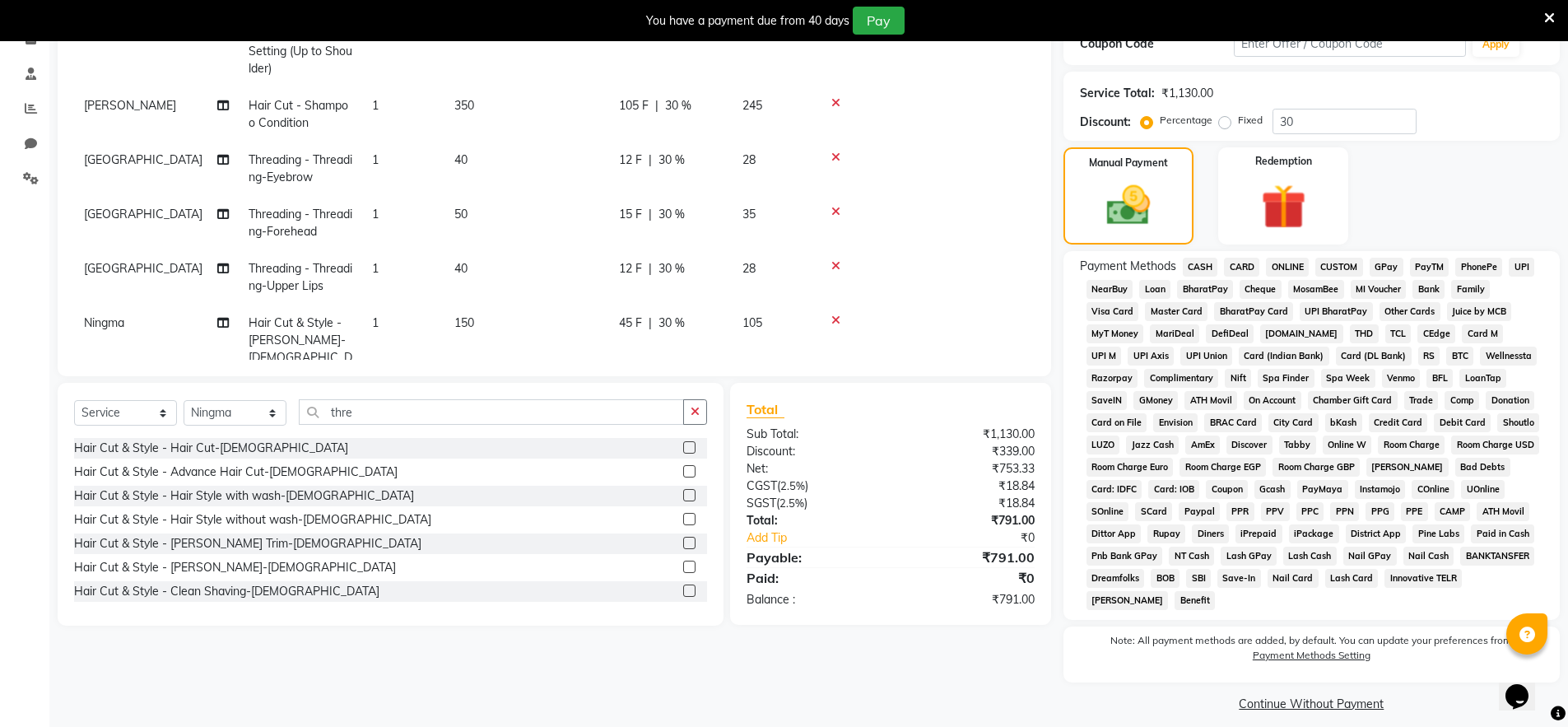
scroll to position [300, 0]
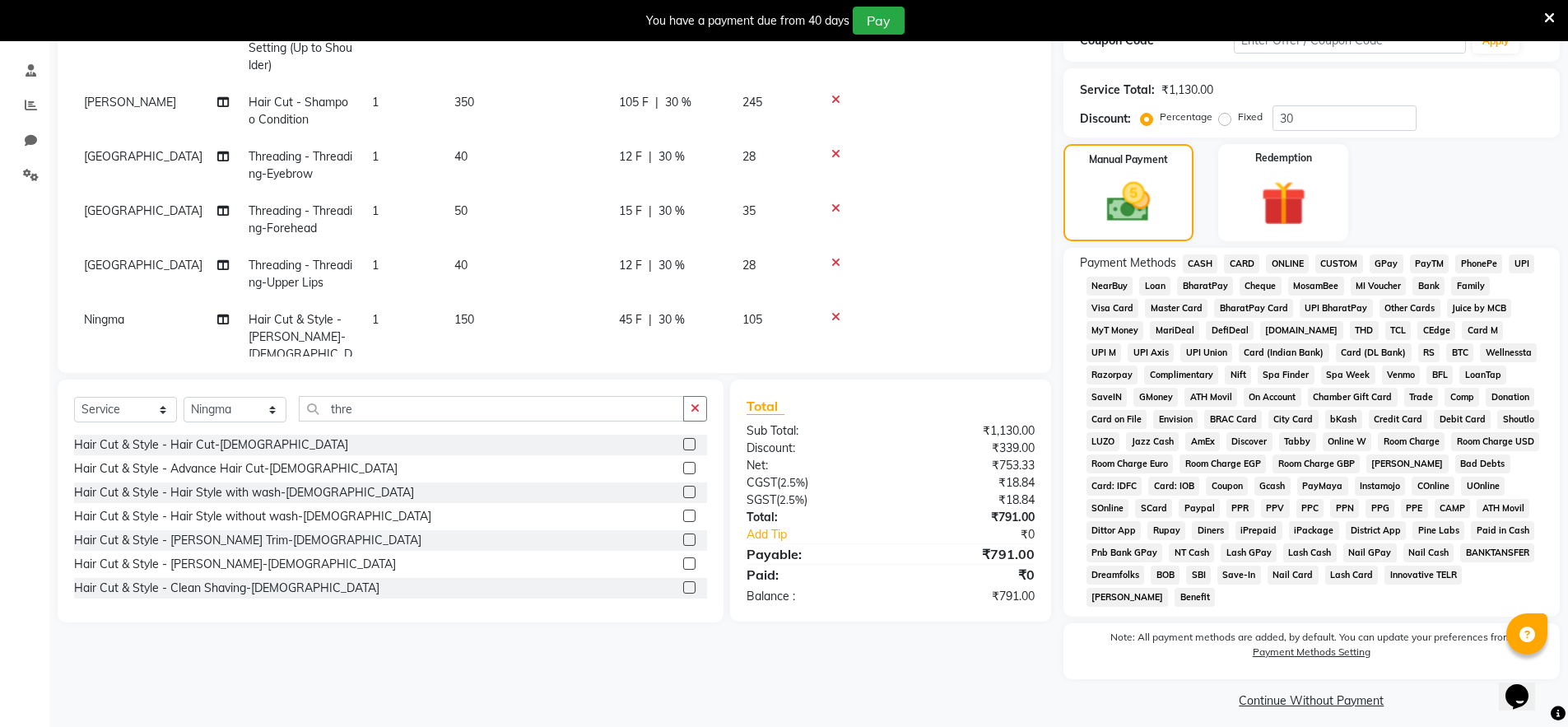
click at [1526, 266] on span "UPI" at bounding box center [1521, 263] width 25 height 19
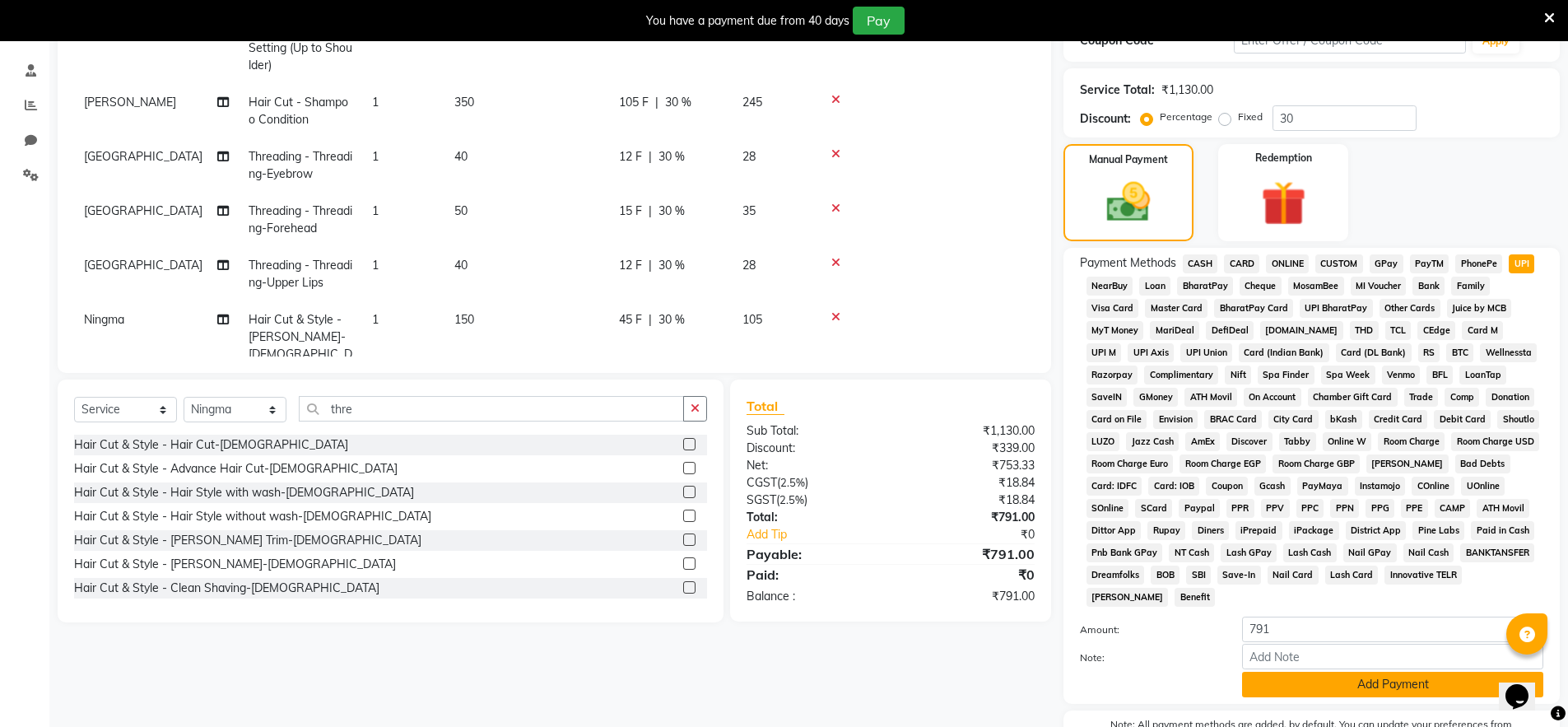
click at [1370, 691] on button "Add Payment" at bounding box center [1393, 684] width 301 height 25
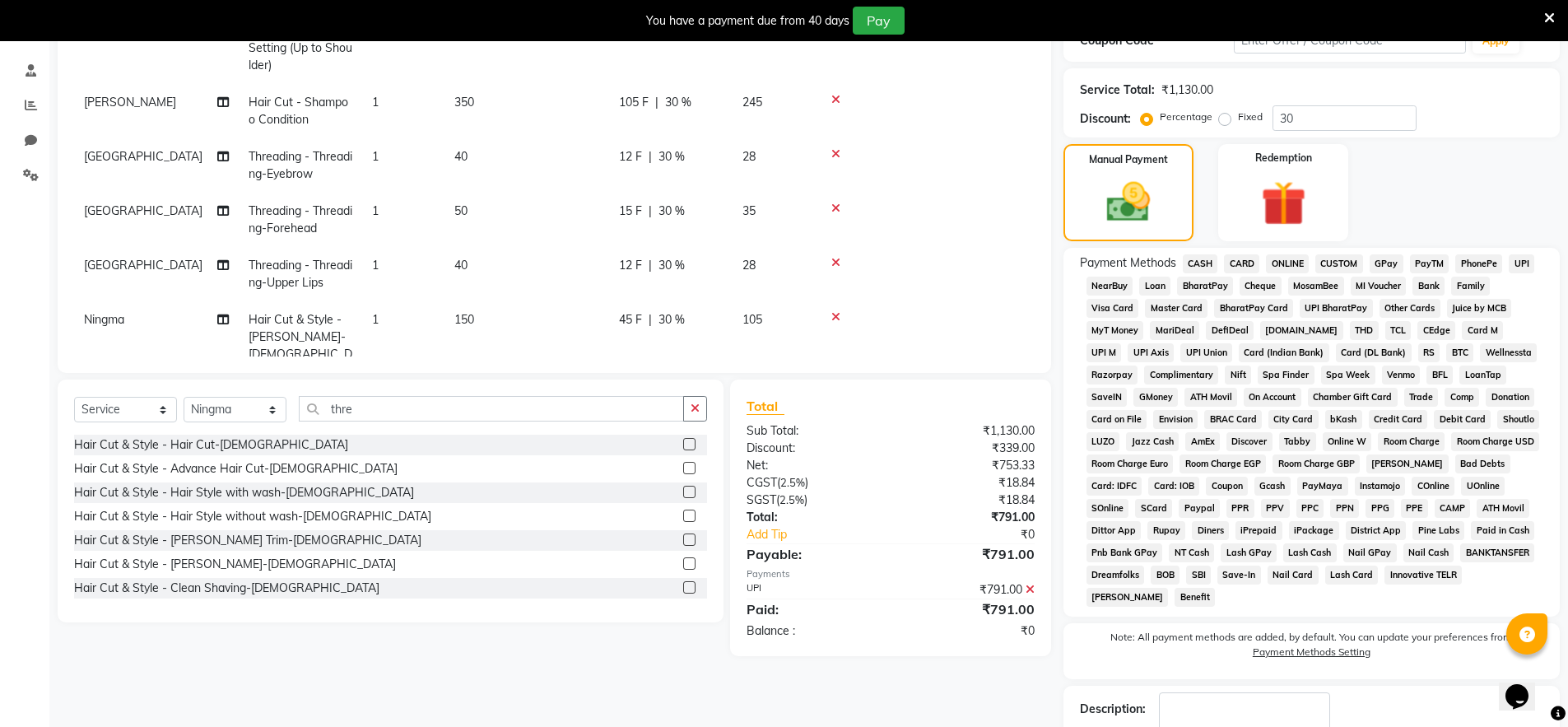
scroll to position [404, 0]
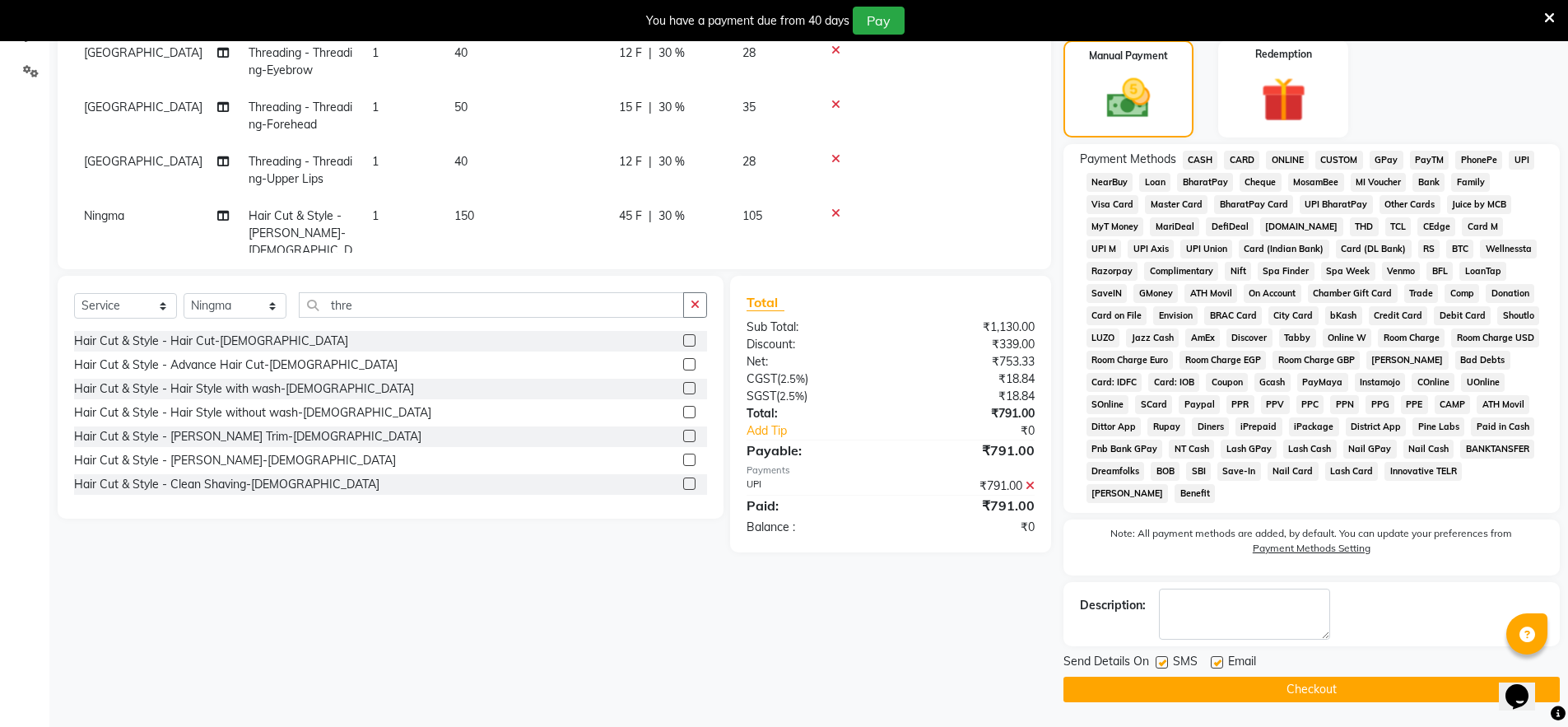
click at [1386, 687] on button "Checkout" at bounding box center [1311, 689] width 496 height 25
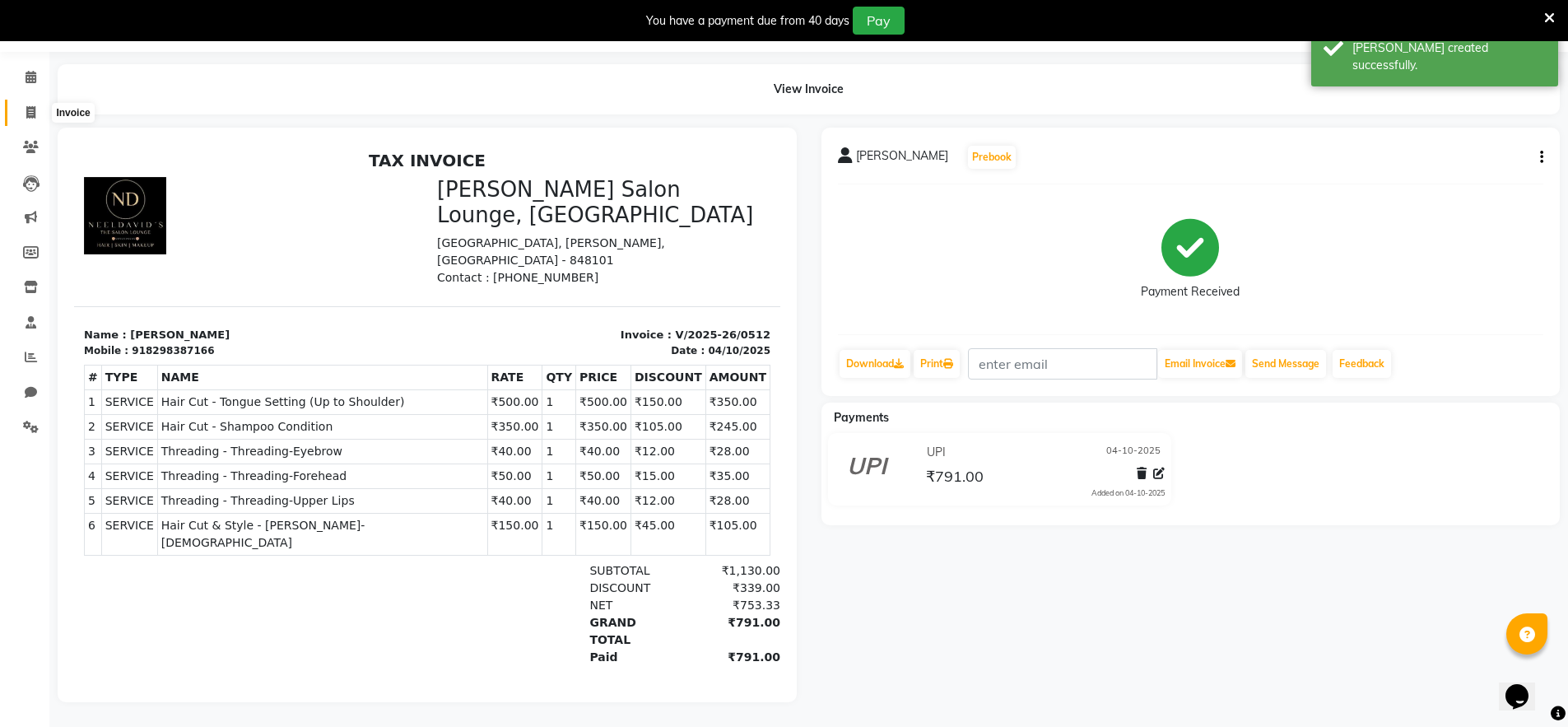
click at [27, 106] on icon at bounding box center [30, 112] width 9 height 13
select select "service"
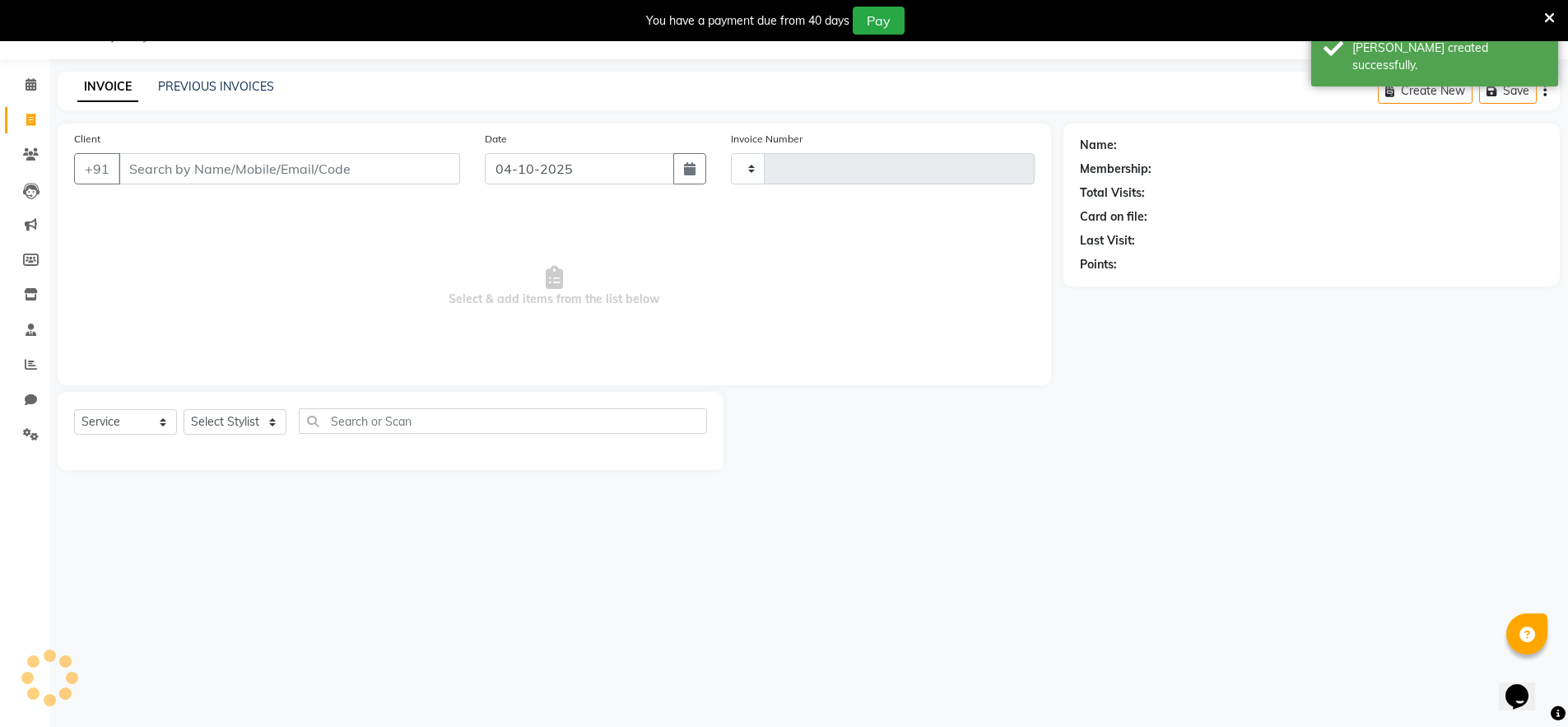
scroll to position [41, 0]
type input "0513"
select select "8909"
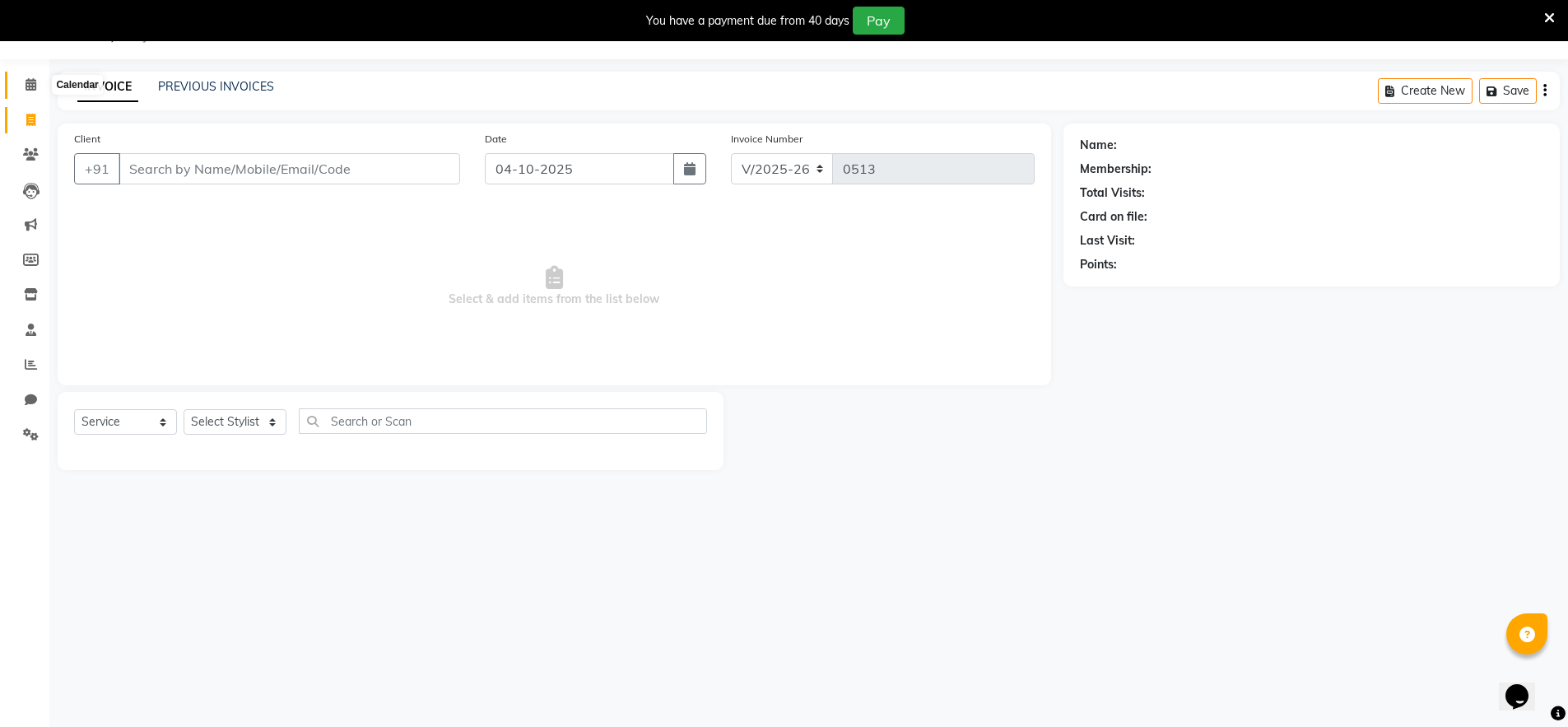
click at [36, 86] on span at bounding box center [31, 85] width 29 height 19
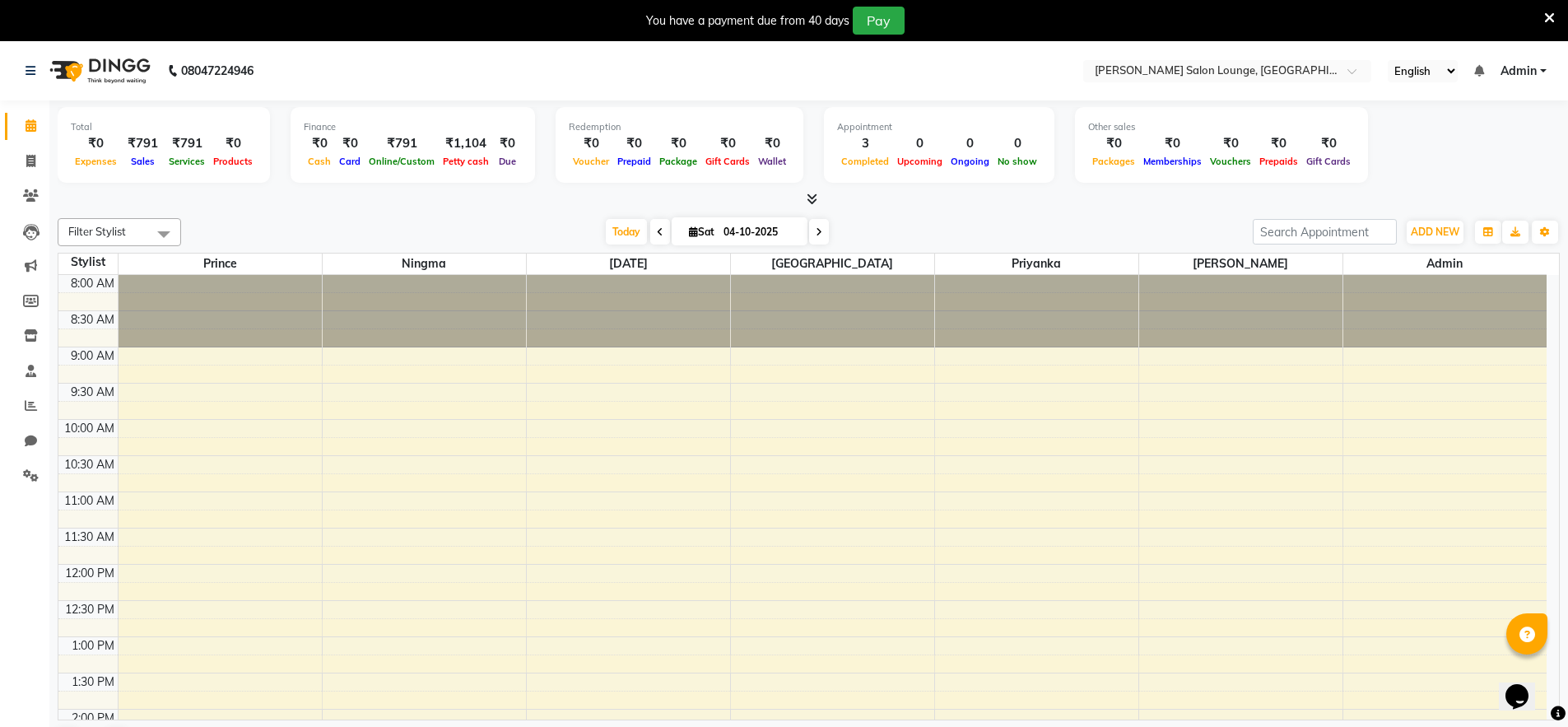
scroll to position [42, 0]
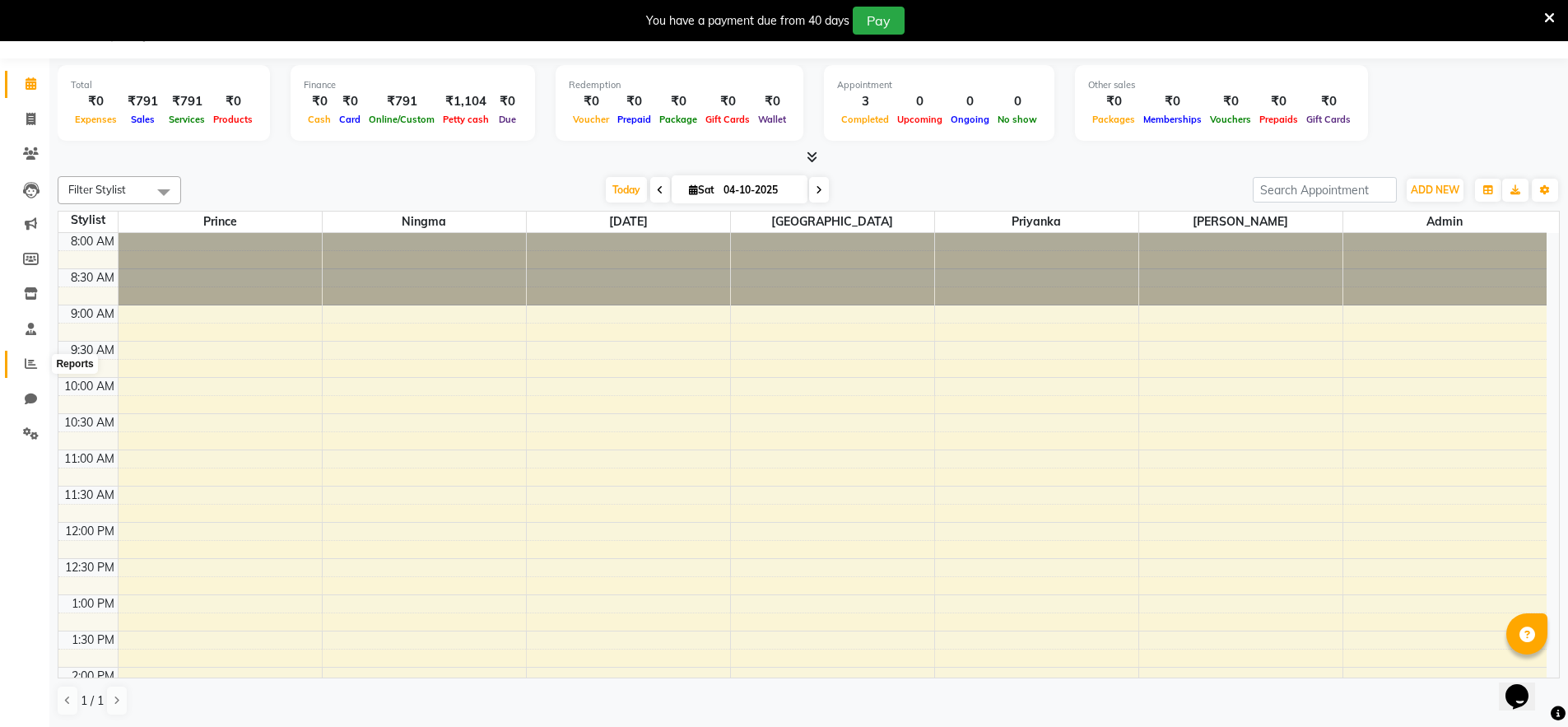
click at [29, 364] on icon at bounding box center [30, 364] width 13 height 13
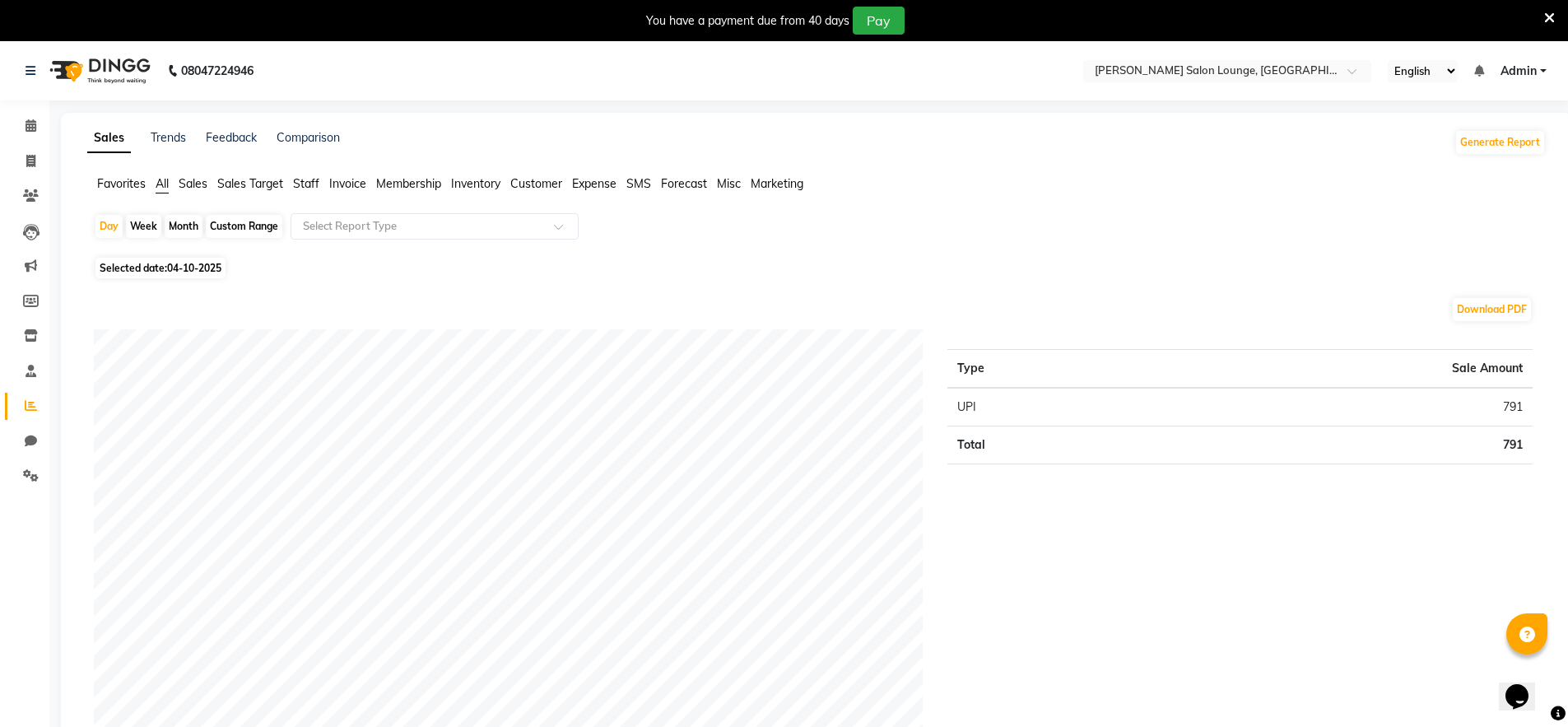
scroll to position [3, 0]
click at [29, 154] on icon at bounding box center [30, 157] width 9 height 13
select select "service"
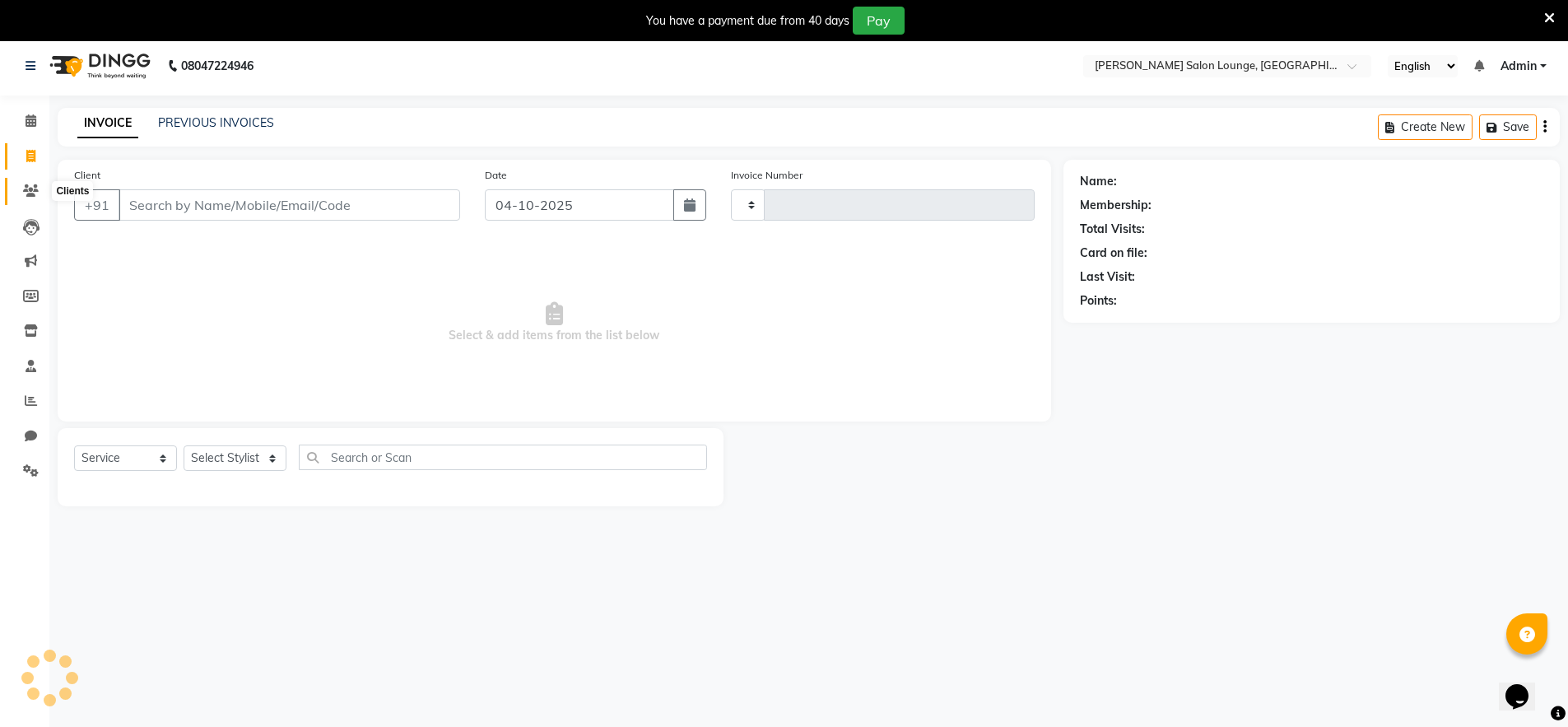
scroll to position [41, 0]
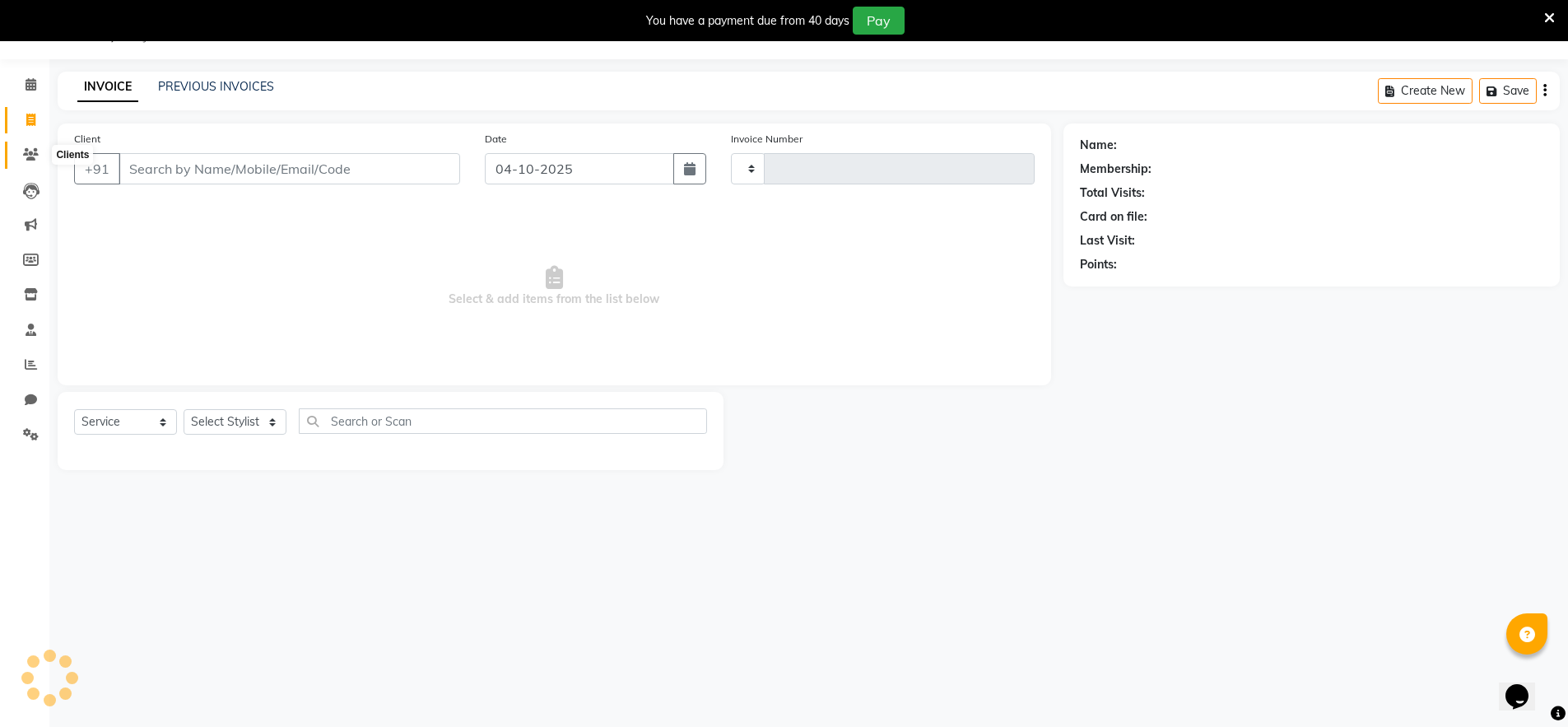
type input "0513"
select select "8909"
click at [249, 418] on select "Select Stylist [PERSON_NAME] Admin Ningma [PERSON_NAME] [PERSON_NAME][DATE]" at bounding box center [235, 422] width 103 height 25
select select "89949"
click at [183, 409] on select "Select Stylist [PERSON_NAME] Admin Ningma [PERSON_NAME] [PERSON_NAME][DATE]" at bounding box center [235, 422] width 103 height 25
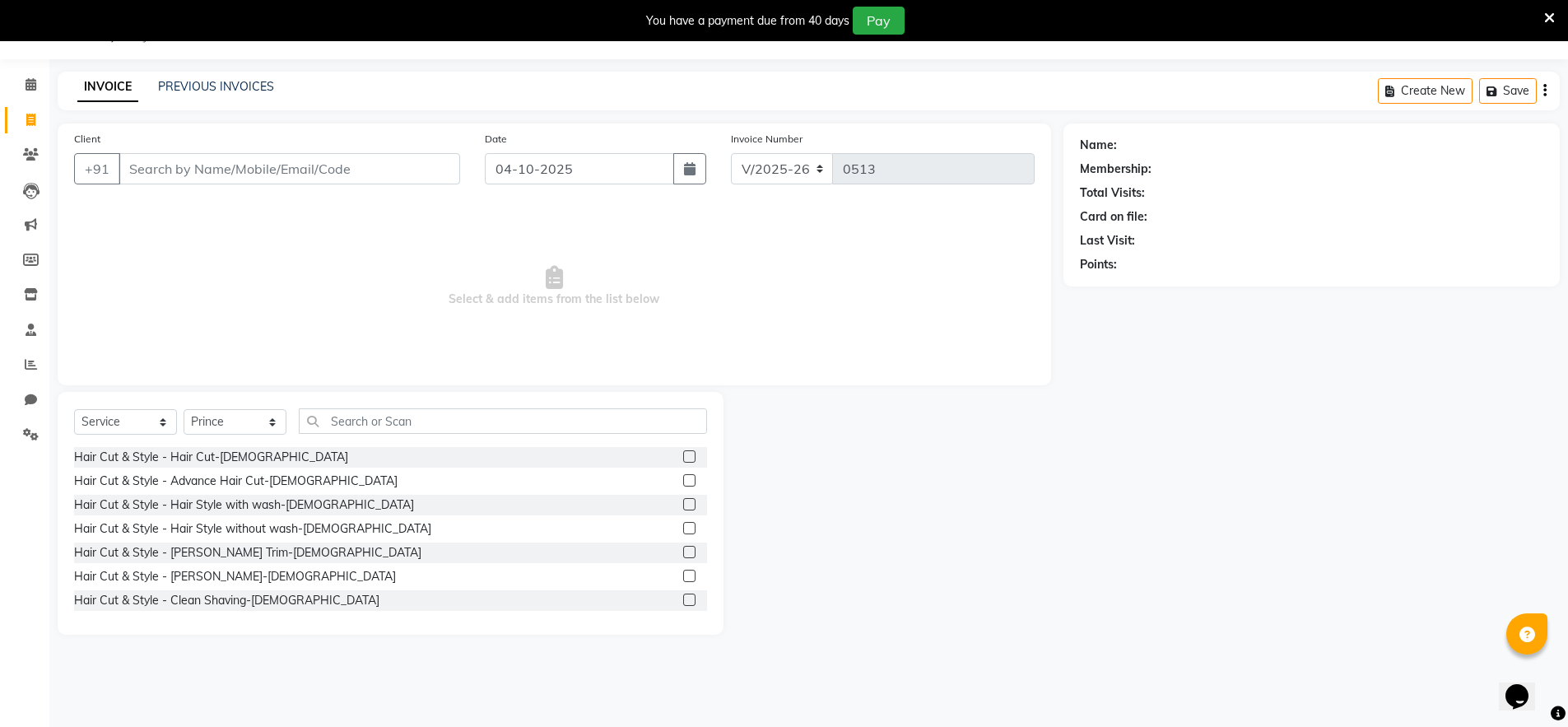
click at [683, 456] on label at bounding box center [689, 456] width 13 height 13
click at [683, 456] on input "checkbox" at bounding box center [688, 457] width 11 height 11
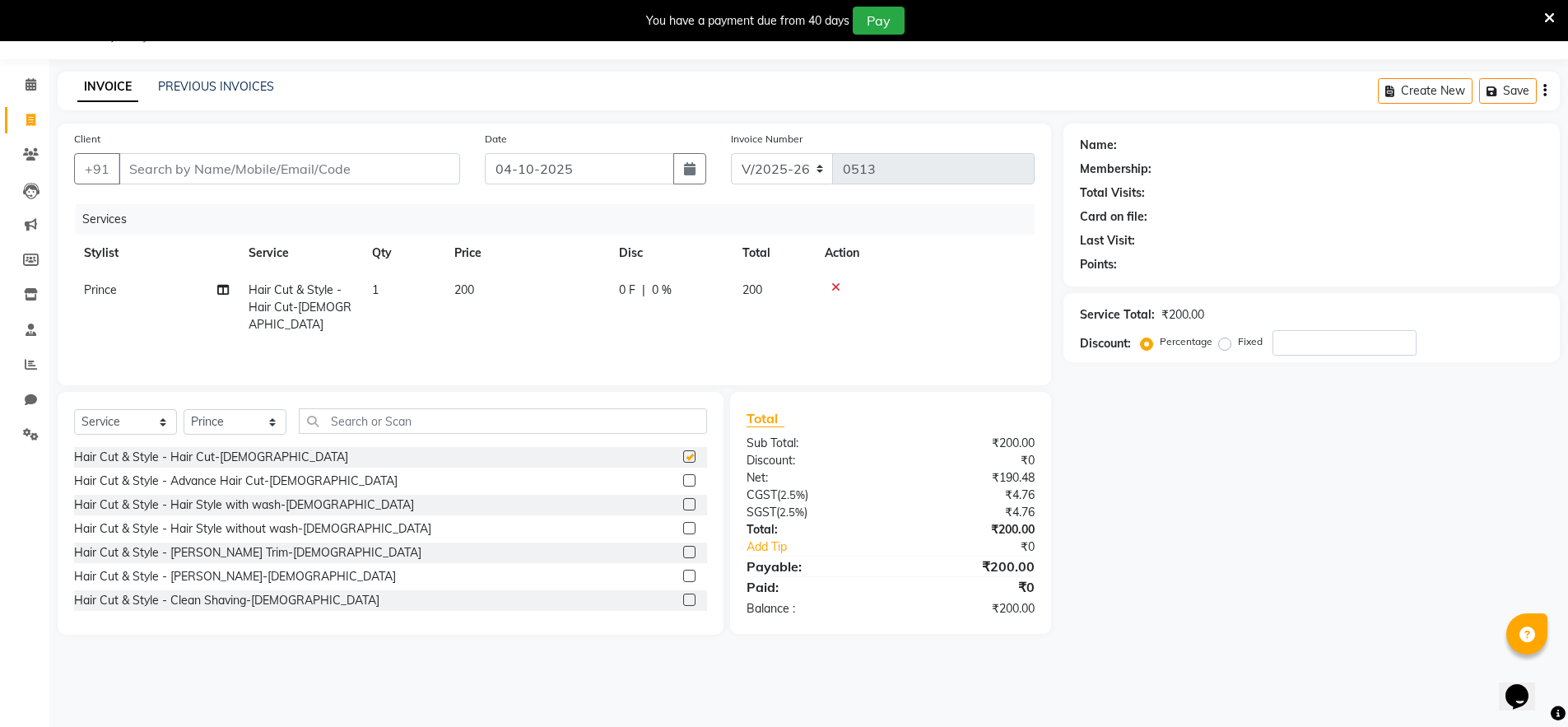
checkbox input "false"
click at [683, 596] on label at bounding box center [689, 599] width 13 height 13
click at [683, 596] on input "checkbox" at bounding box center [688, 600] width 11 height 11
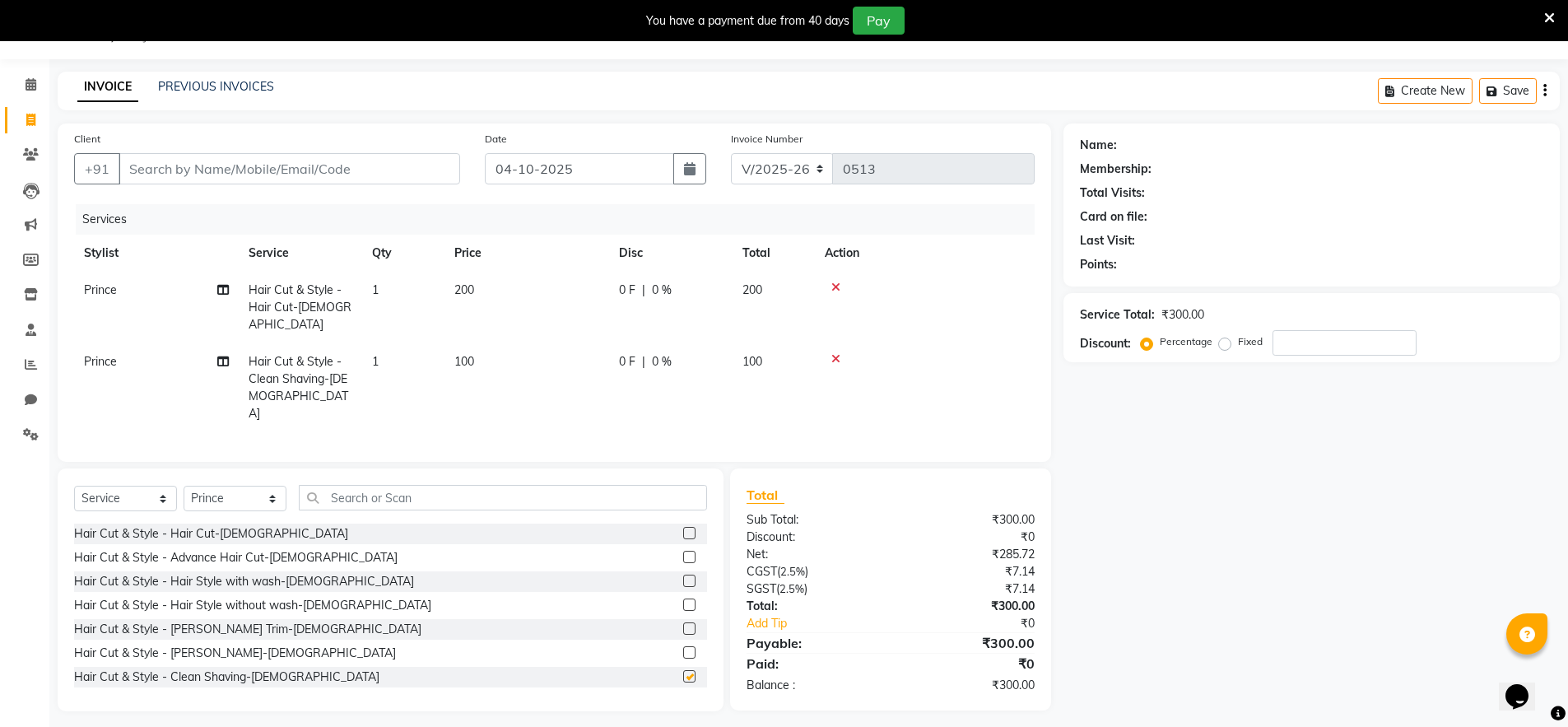
checkbox input "false"
click at [1297, 346] on input "number" at bounding box center [1345, 343] width 144 height 25
type input "30"
click at [325, 173] on input "Client" at bounding box center [289, 169] width 342 height 31
type input "7"
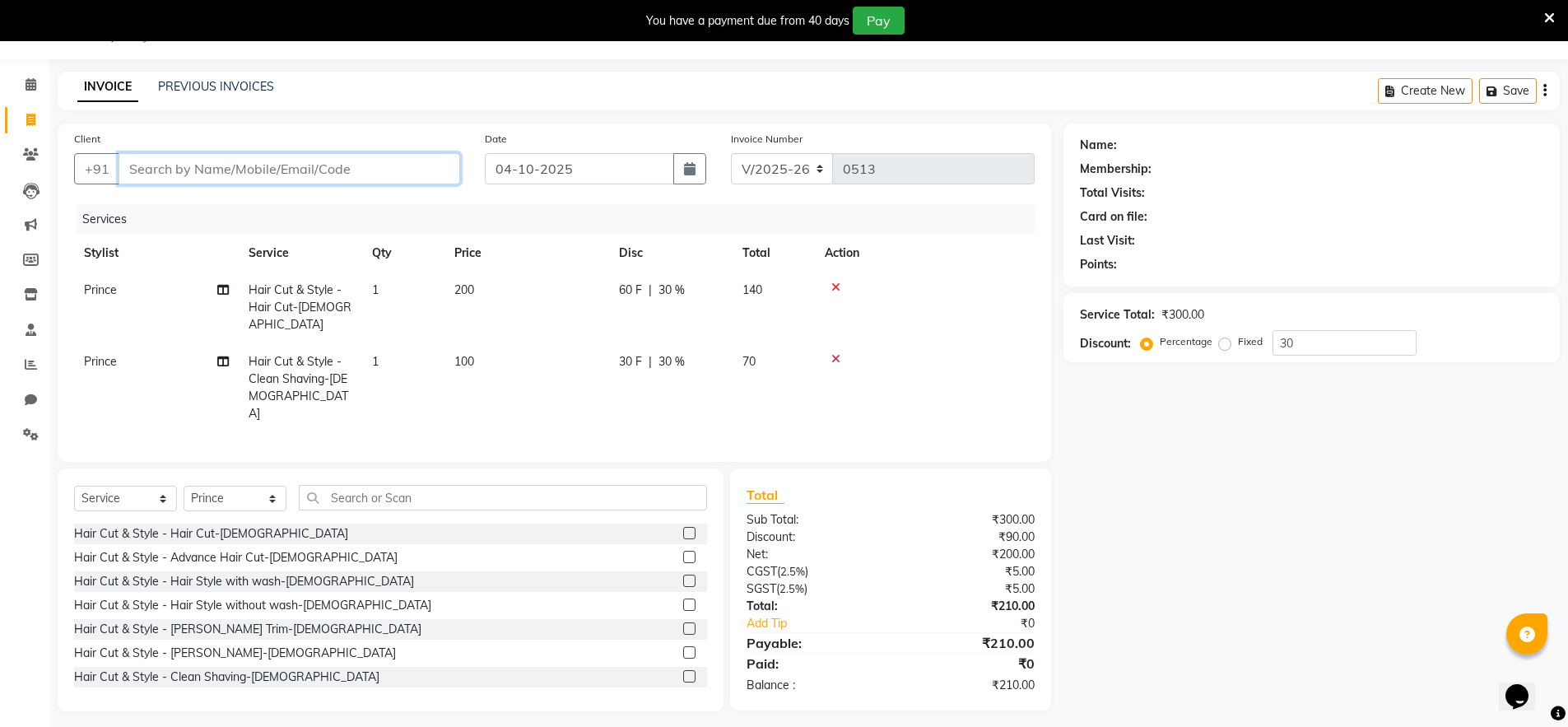
type input "0"
type input "7631605426"
click at [424, 162] on span "Add Client" at bounding box center [417, 169] width 65 height 17
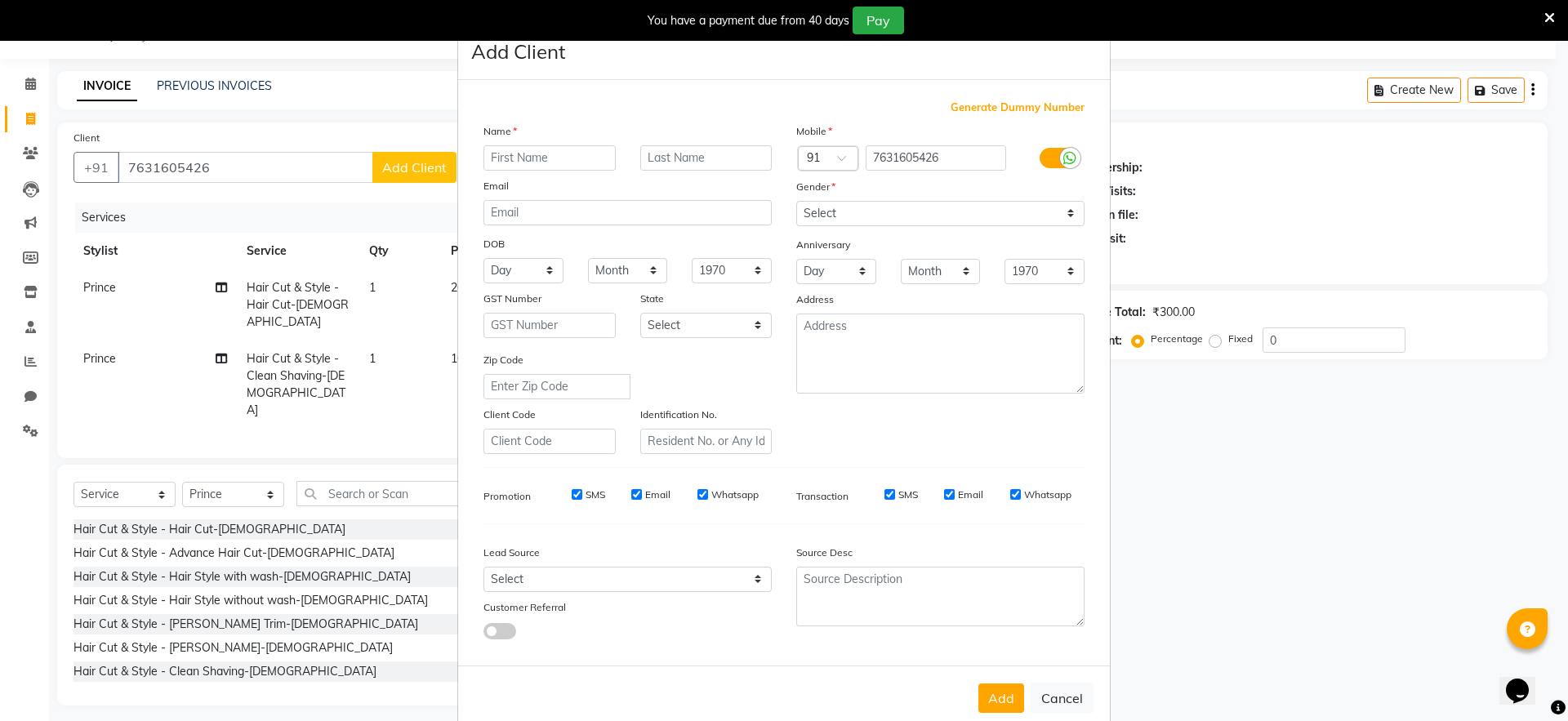
click at [517, 160] on input "text" at bounding box center [549, 158] width 132 height 25
type input "afasr"
click at [820, 216] on select "Select [DEMOGRAPHIC_DATA] [DEMOGRAPHIC_DATA] Other Prefer Not To Say" at bounding box center [941, 214] width 288 height 25
select select "[DEMOGRAPHIC_DATA]"
click at [797, 201] on select "Select [DEMOGRAPHIC_DATA] [DEMOGRAPHIC_DATA] Other Prefer Not To Say" at bounding box center [941, 214] width 288 height 25
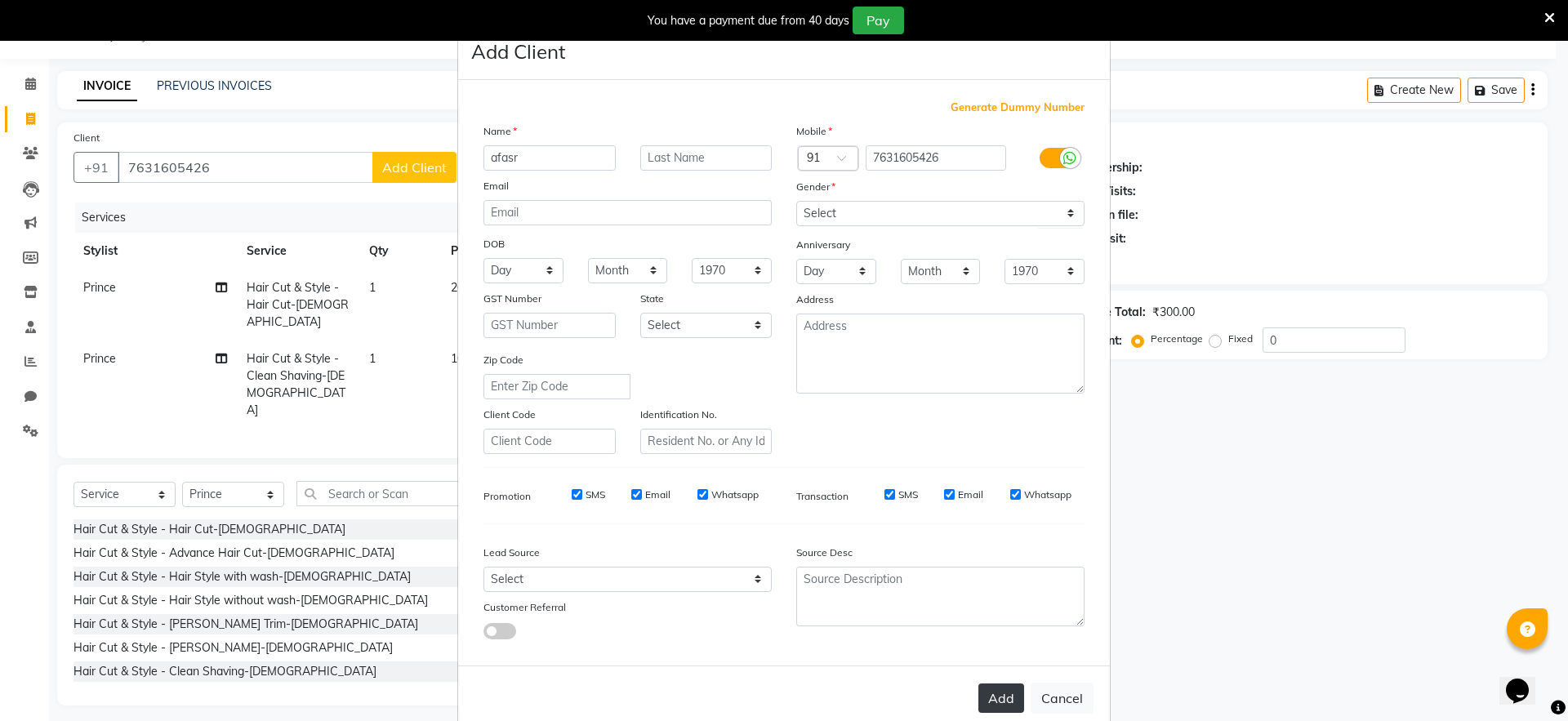
click at [992, 702] on button "Add" at bounding box center [1001, 698] width 45 height 29
select select
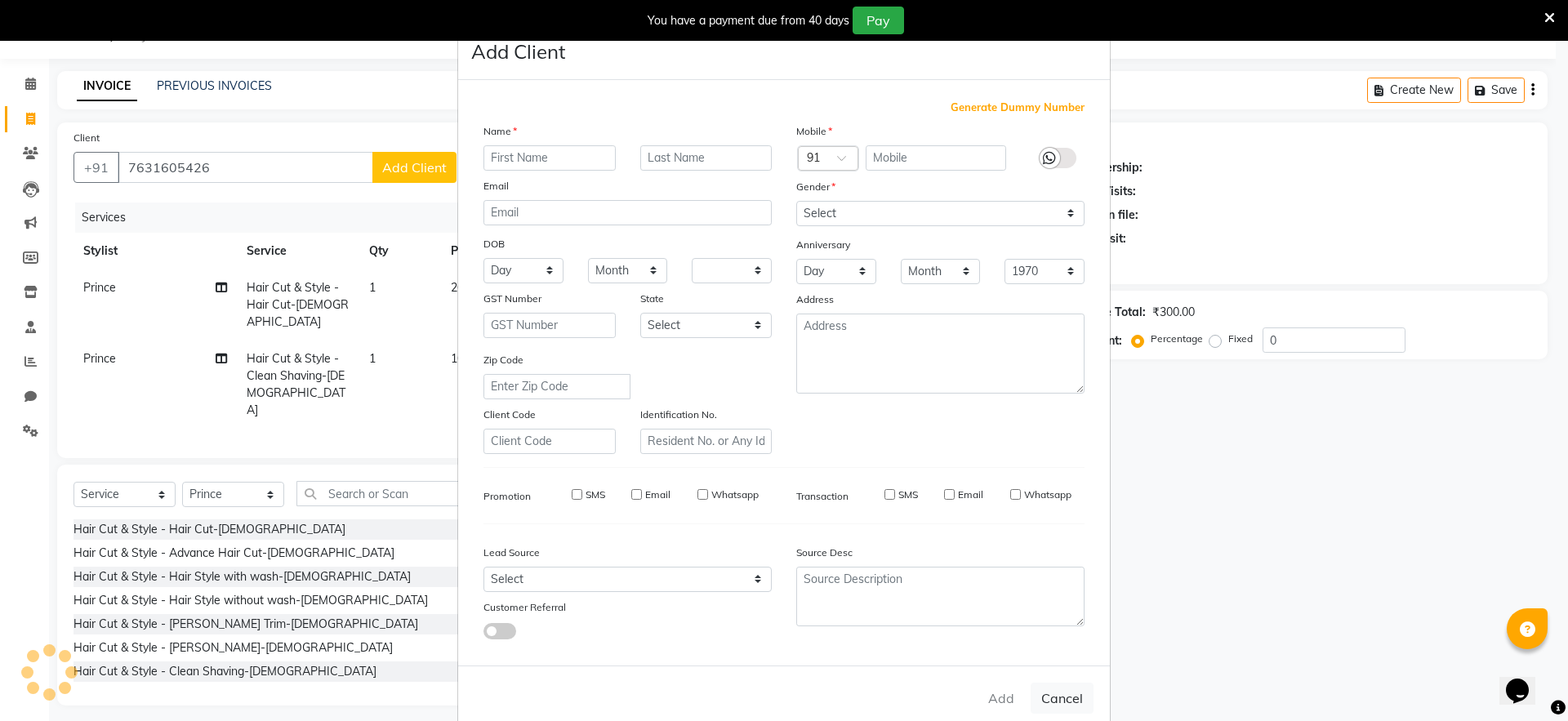
select select
checkbox input "false"
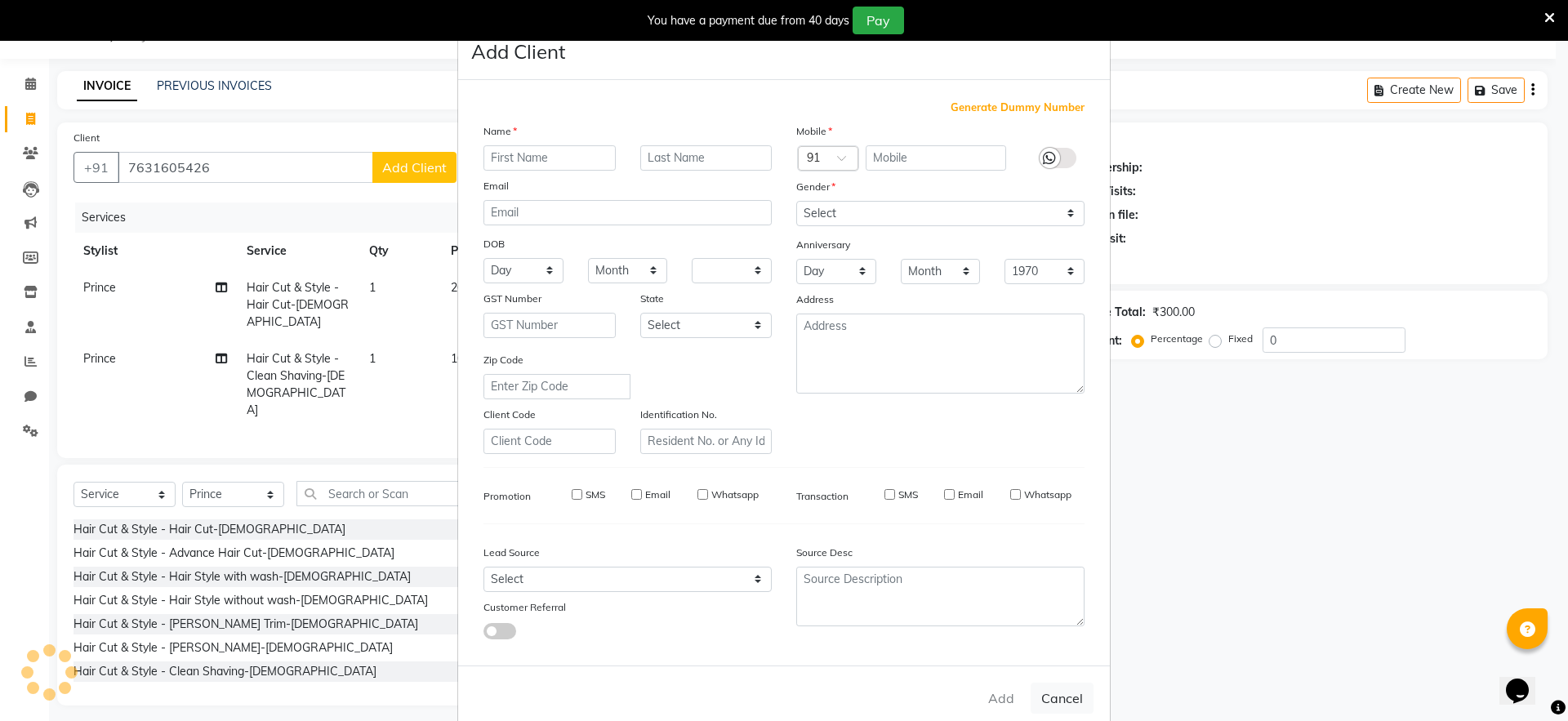
checkbox input "false"
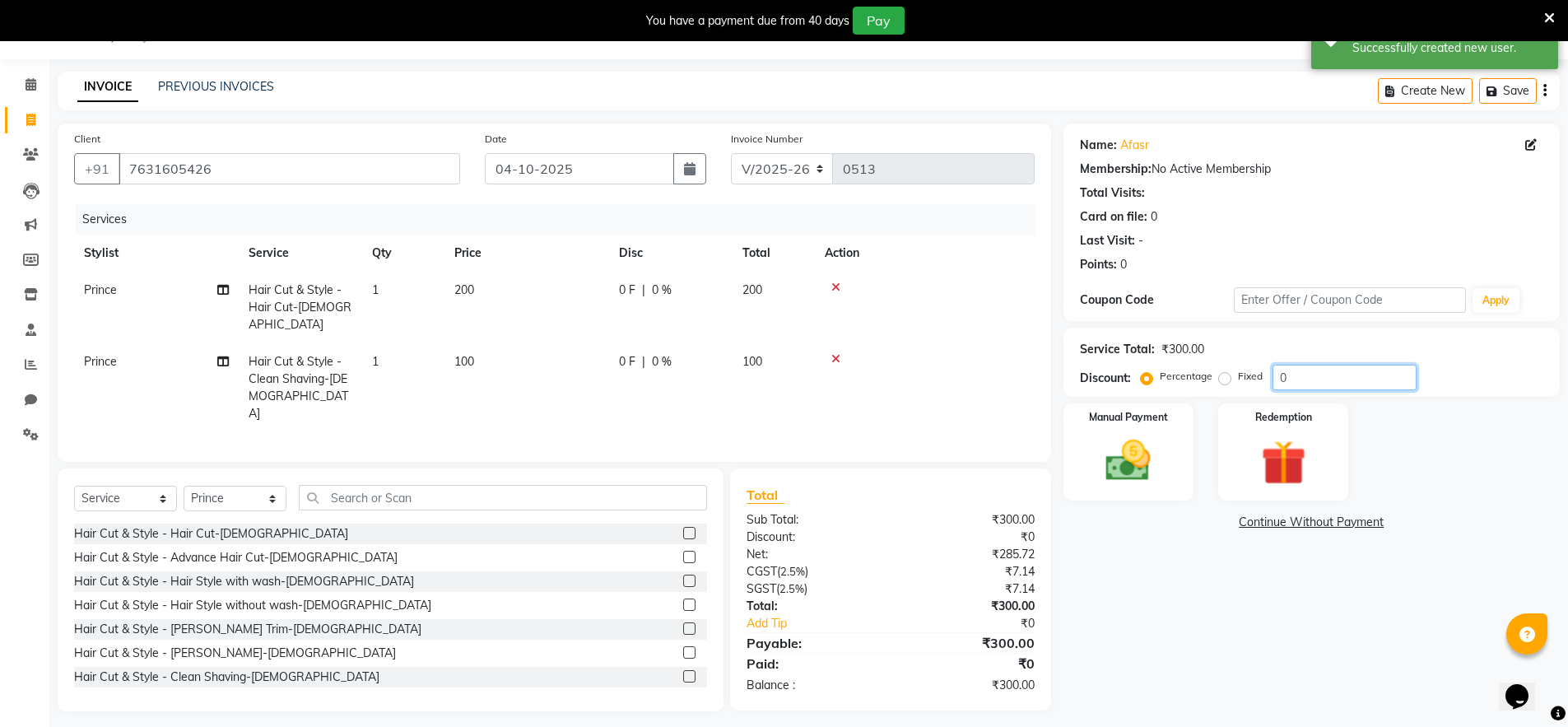
click at [1278, 379] on input "0" at bounding box center [1345, 377] width 144 height 25
type input "30"
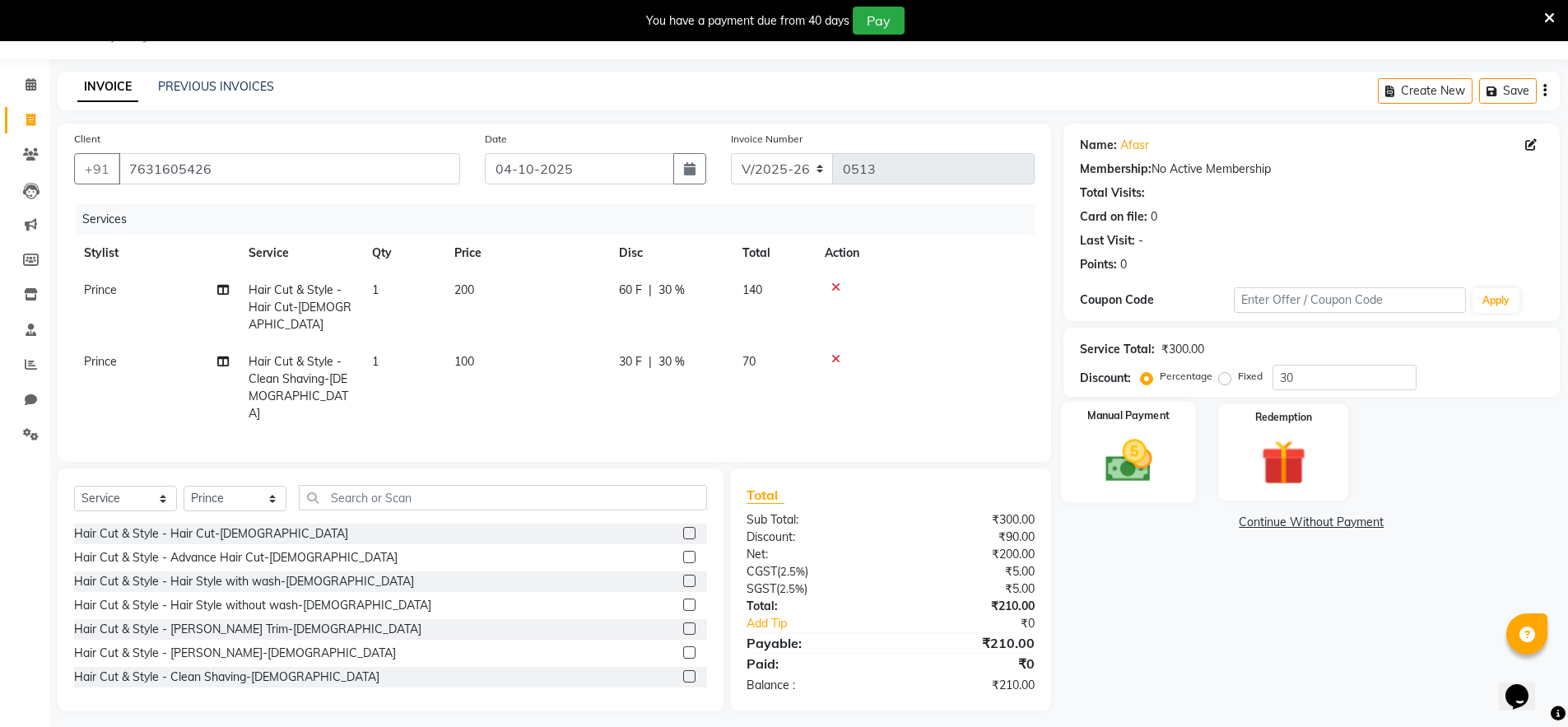
click at [1122, 455] on img at bounding box center [1128, 460] width 76 height 54
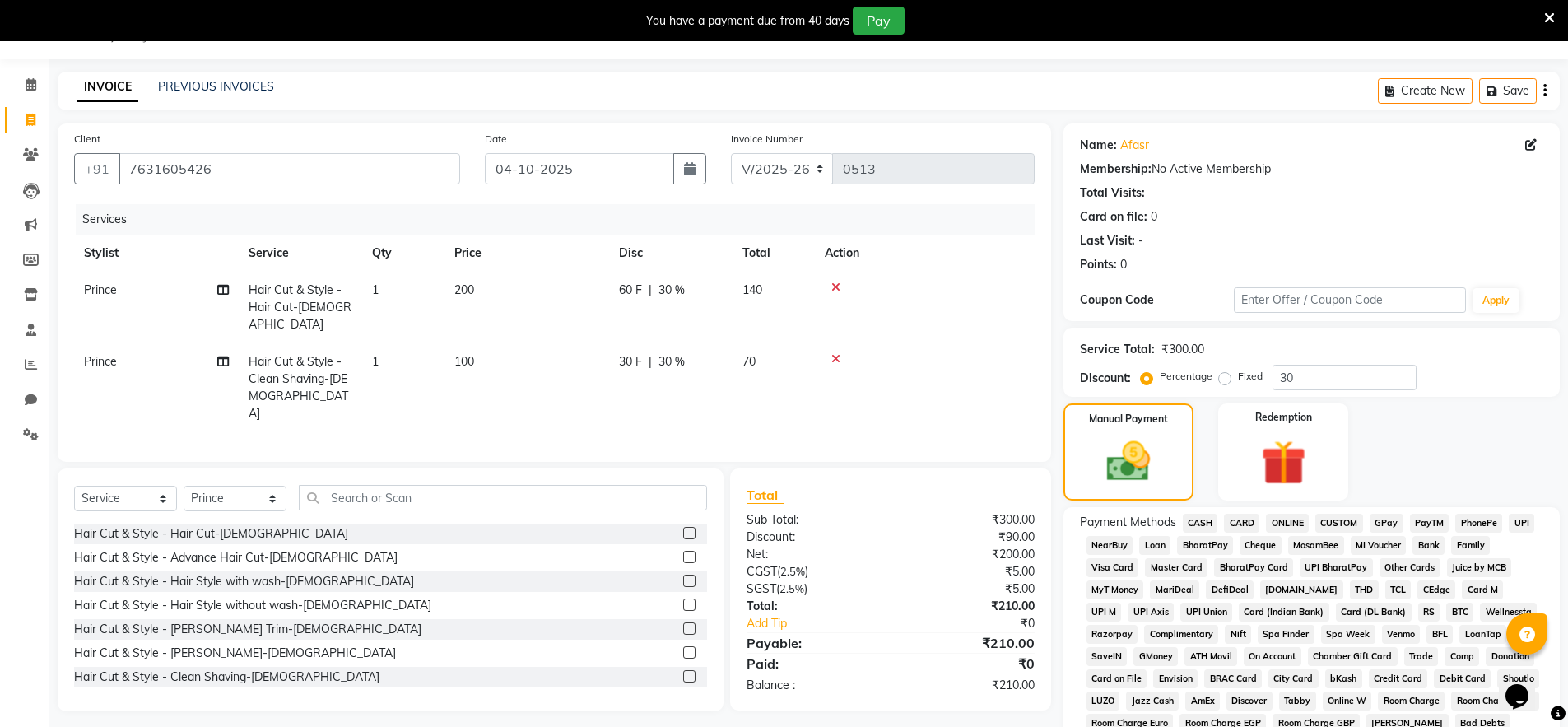
click at [1518, 520] on span "UPI" at bounding box center [1521, 522] width 25 height 19
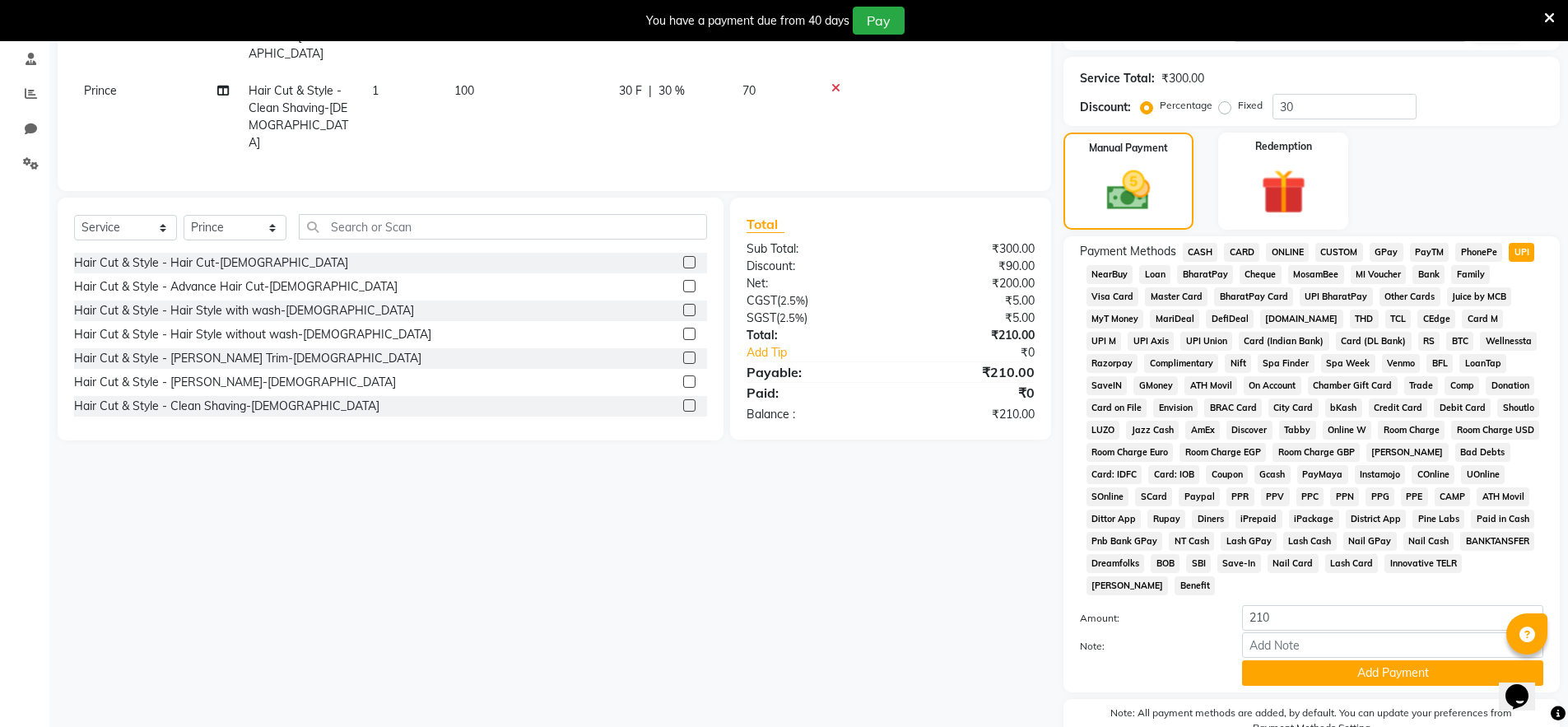
scroll to position [399, 0]
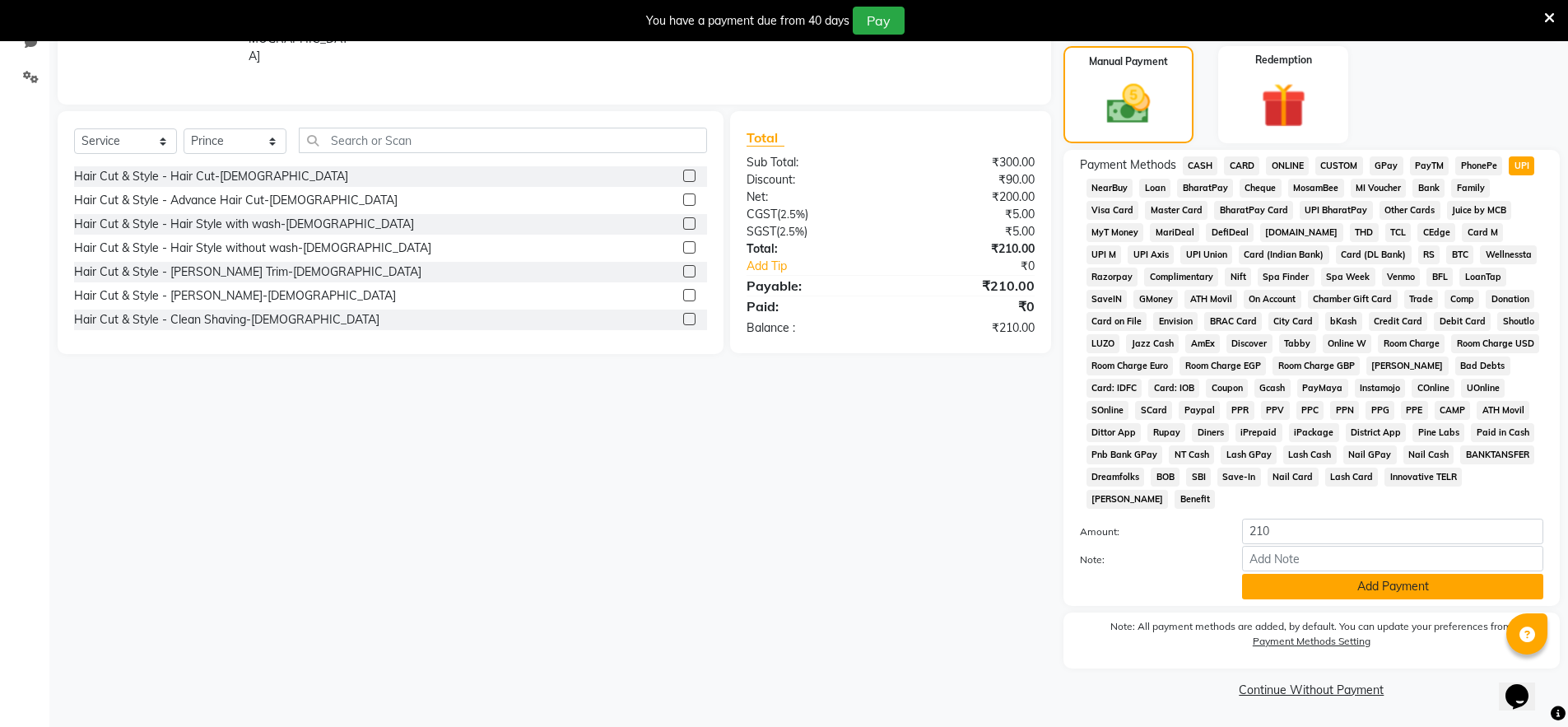
click at [1384, 581] on button "Add Payment" at bounding box center [1393, 587] width 301 height 25
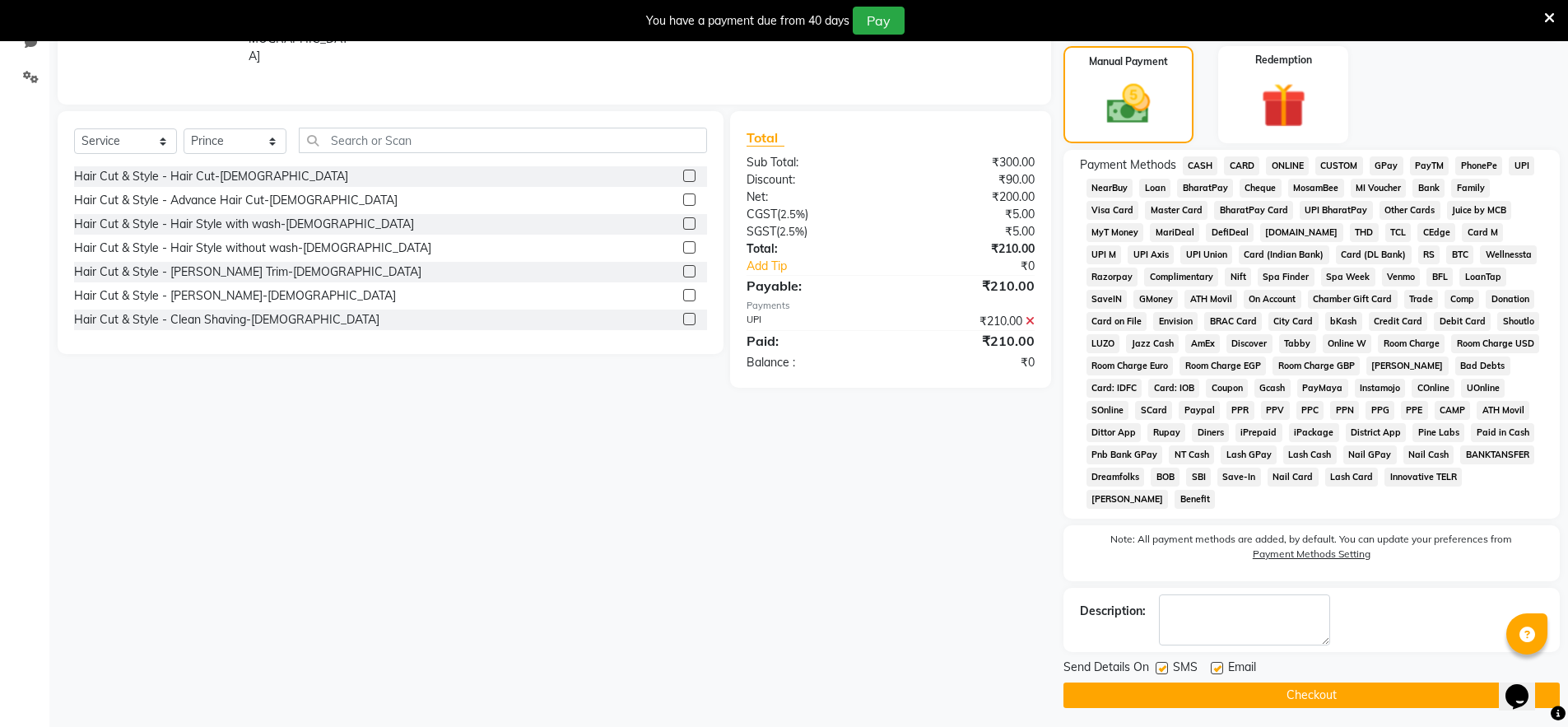
click at [1282, 692] on button "Checkout" at bounding box center [1311, 695] width 496 height 25
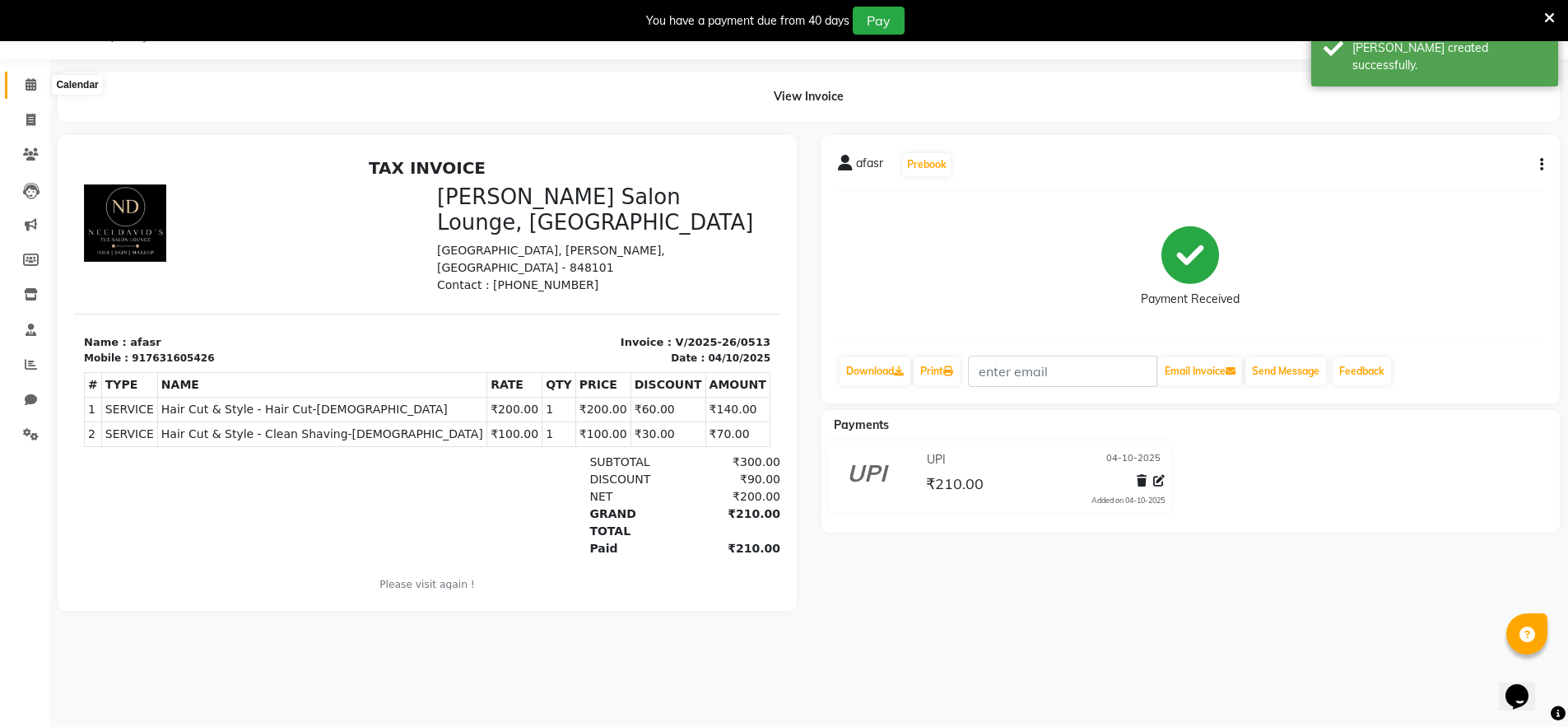
click at [27, 88] on icon at bounding box center [30, 84] width 11 height 13
